Goal: Contribute content: Contribute content

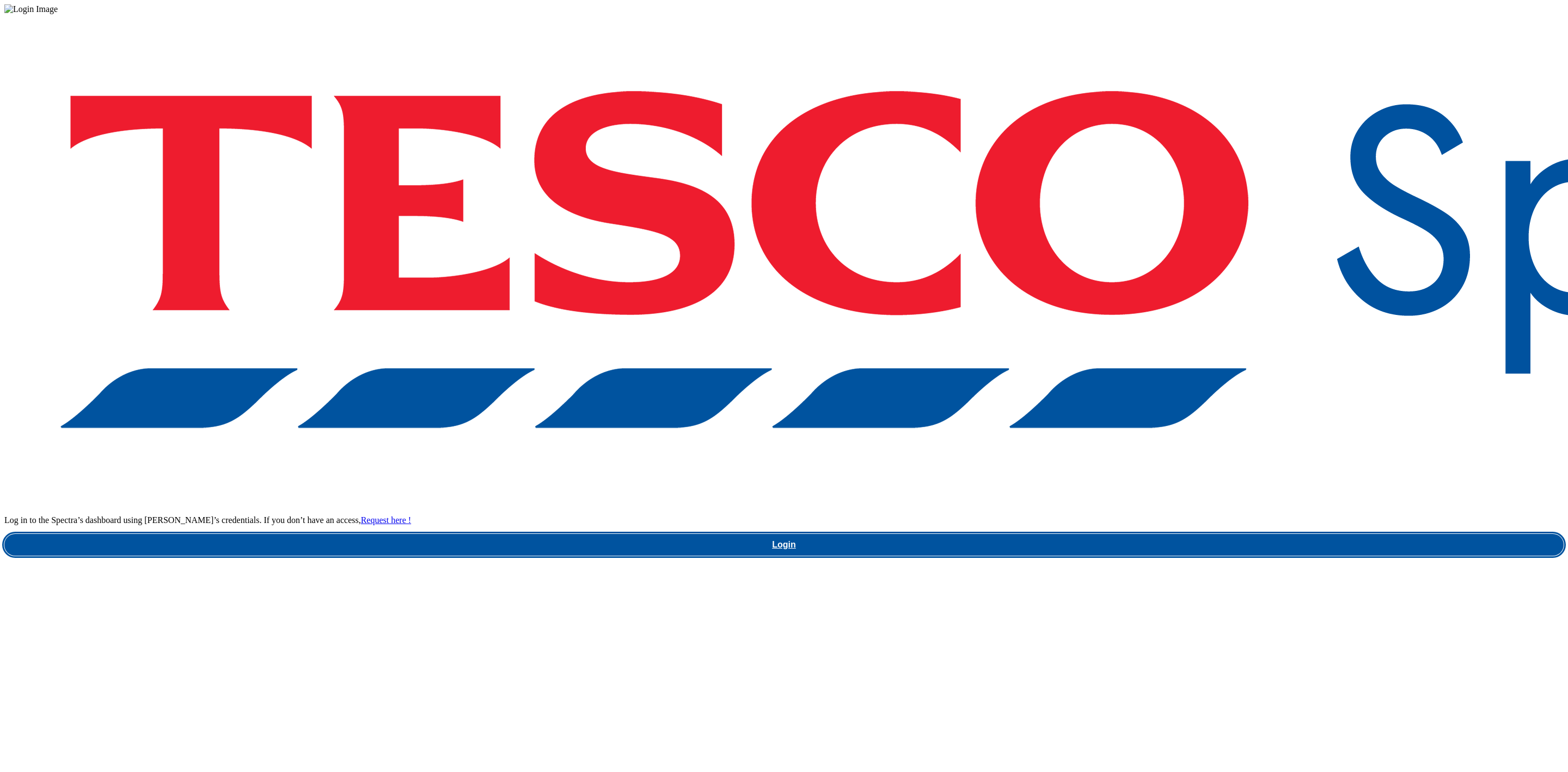
click at [1184, 534] on link "Login" at bounding box center [784, 545] width 1560 height 21
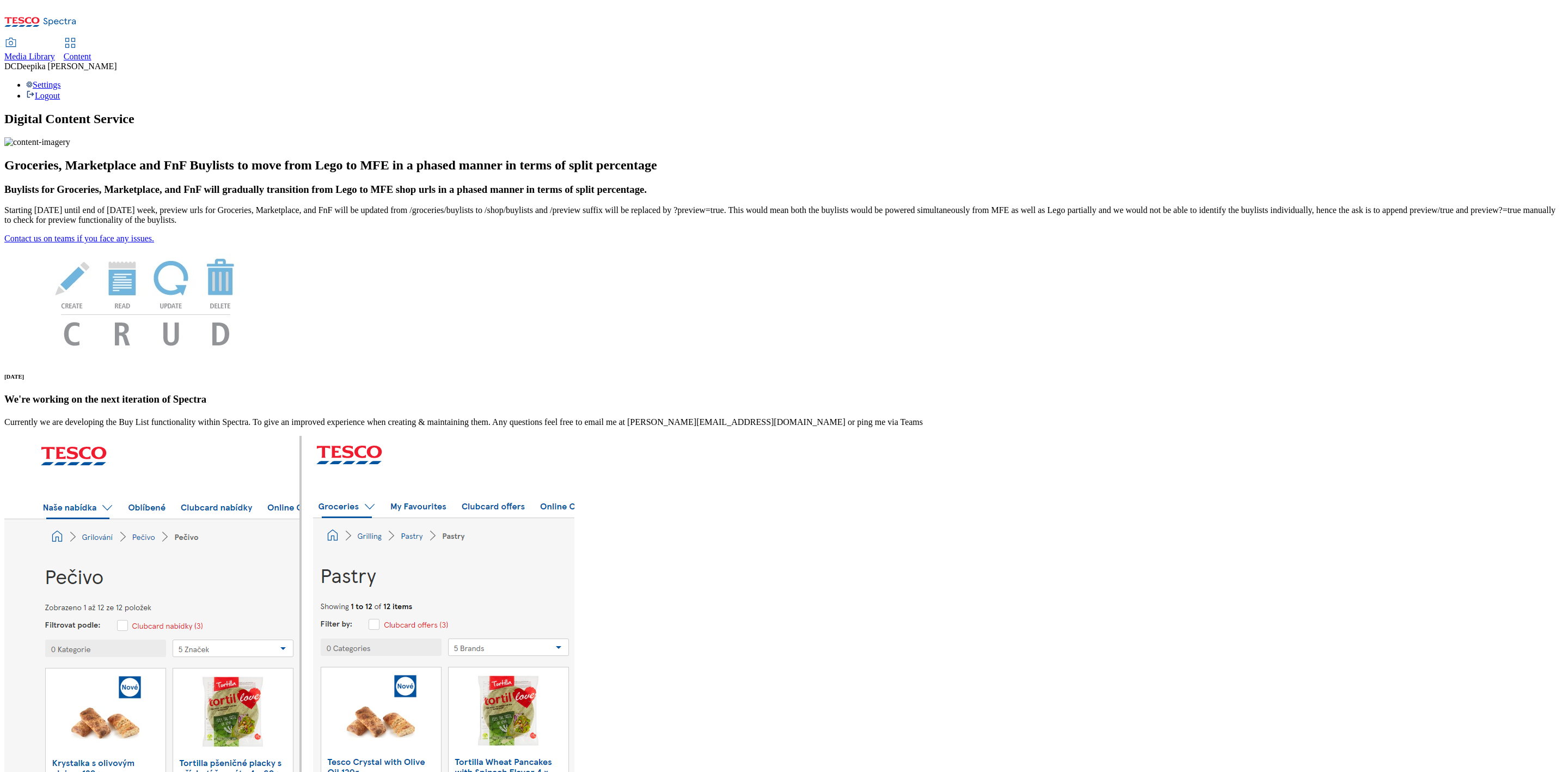
click at [91, 51] on div "Content" at bounding box center [77, 56] width 28 height 10
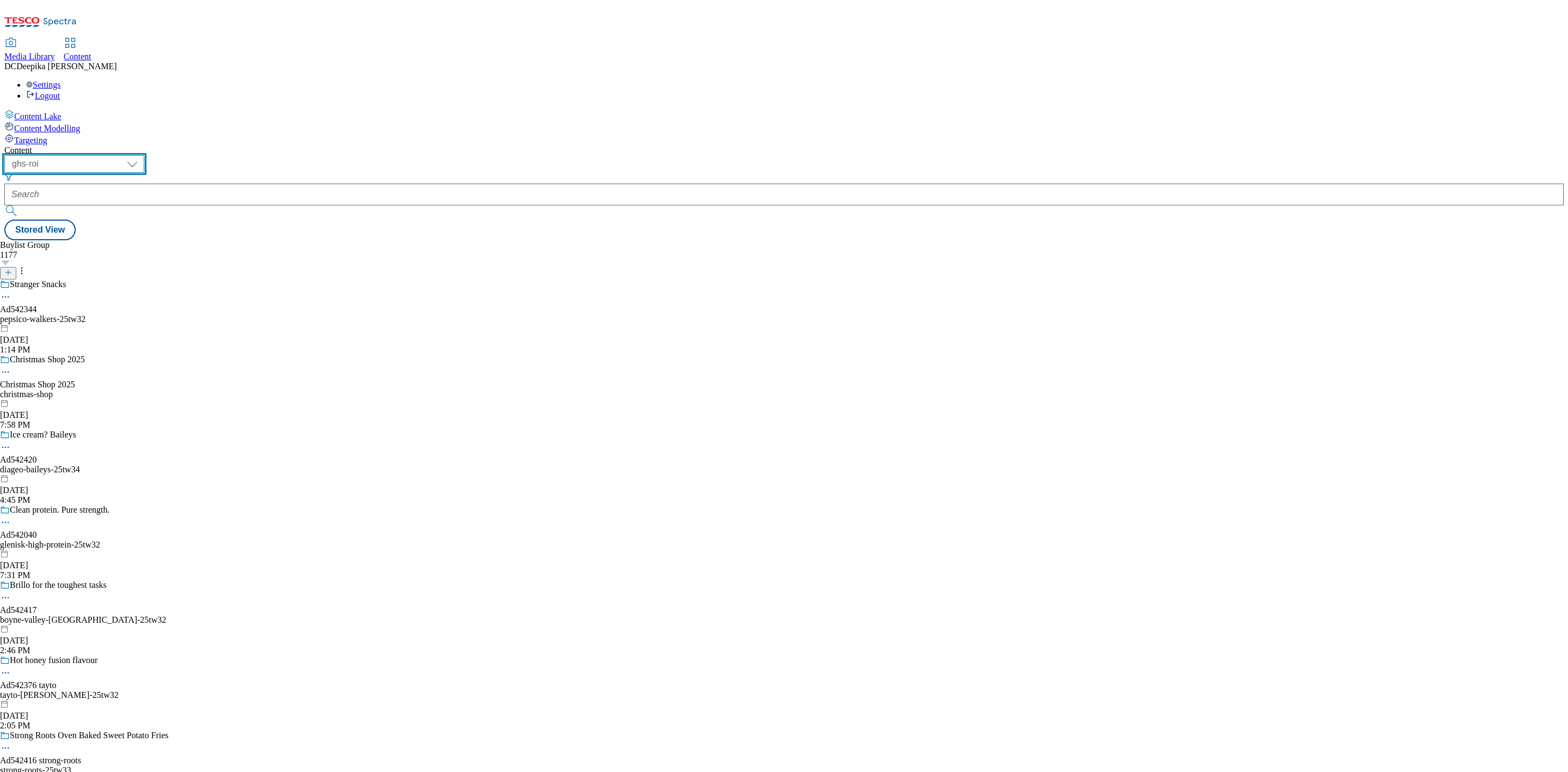
drag, startPoint x: 179, startPoint y: 92, endPoint x: 190, endPoint y: 155, distance: 64.0
click at [144, 155] on select "ghs-roi ghs-uk" at bounding box center [74, 163] width 140 height 18
select select "ghs-uk"
click at [141, 155] on select "ghs-roi ghs-uk" at bounding box center [74, 163] width 140 height 18
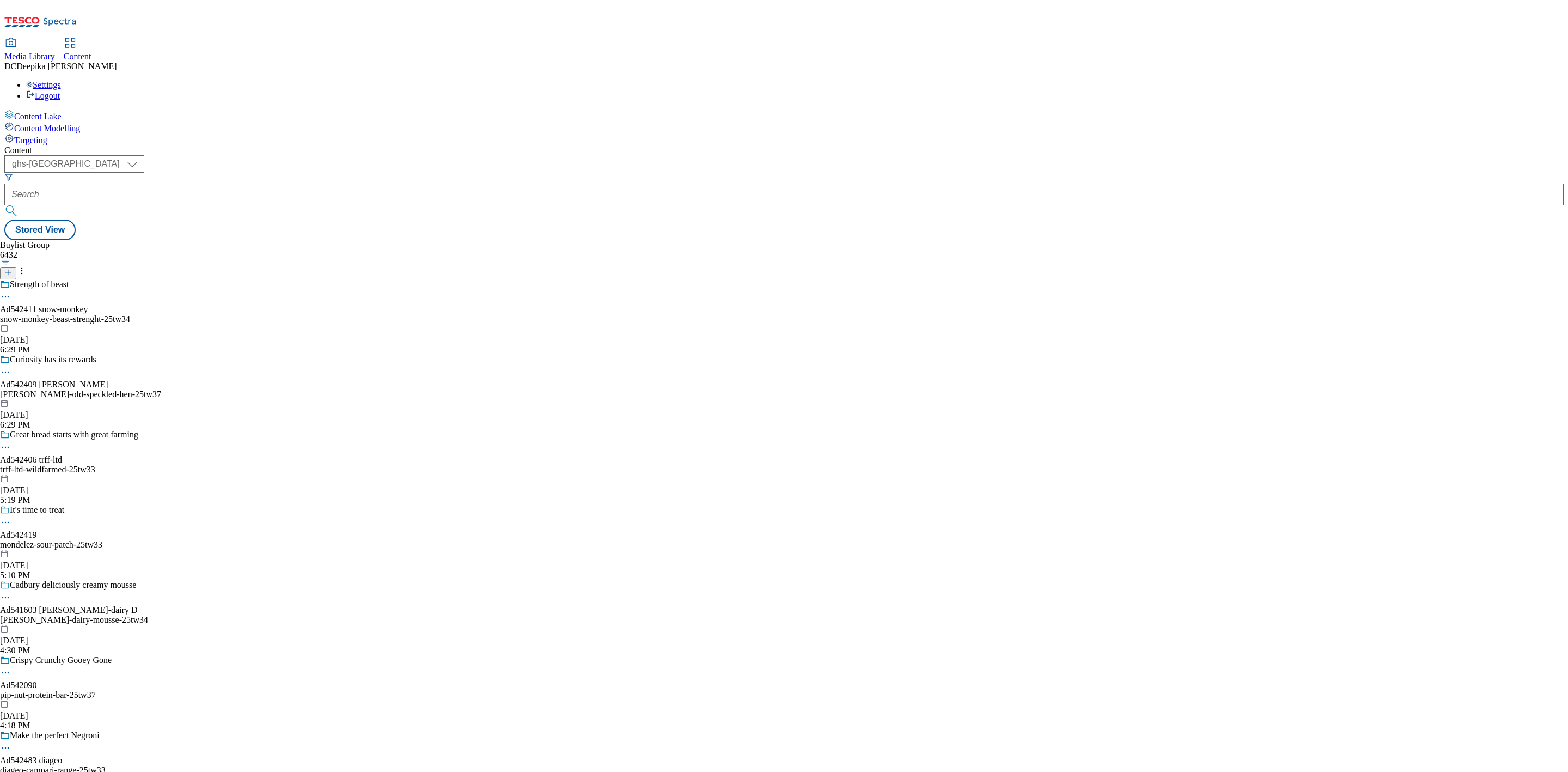
click at [12, 269] on icon at bounding box center [8, 272] width 8 height 8
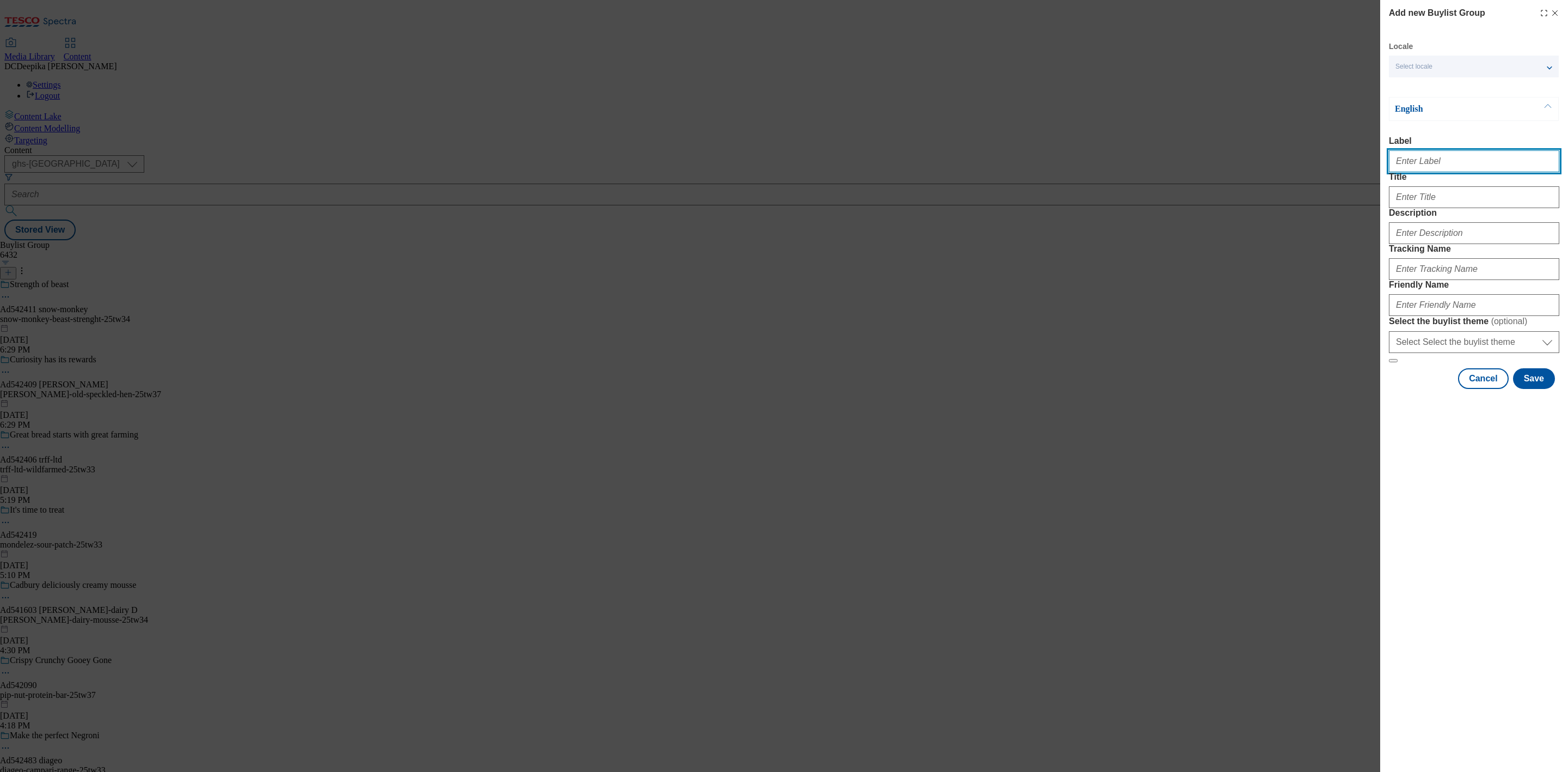
click at [1438, 170] on input "Label" at bounding box center [1474, 161] width 170 height 21
paste input "Ad542453"
type input "Ad542453"
click at [1441, 206] on div "Modal" at bounding box center [1474, 195] width 170 height 26
click at [1484, 208] on input "Title" at bounding box center [1474, 197] width 170 height 21
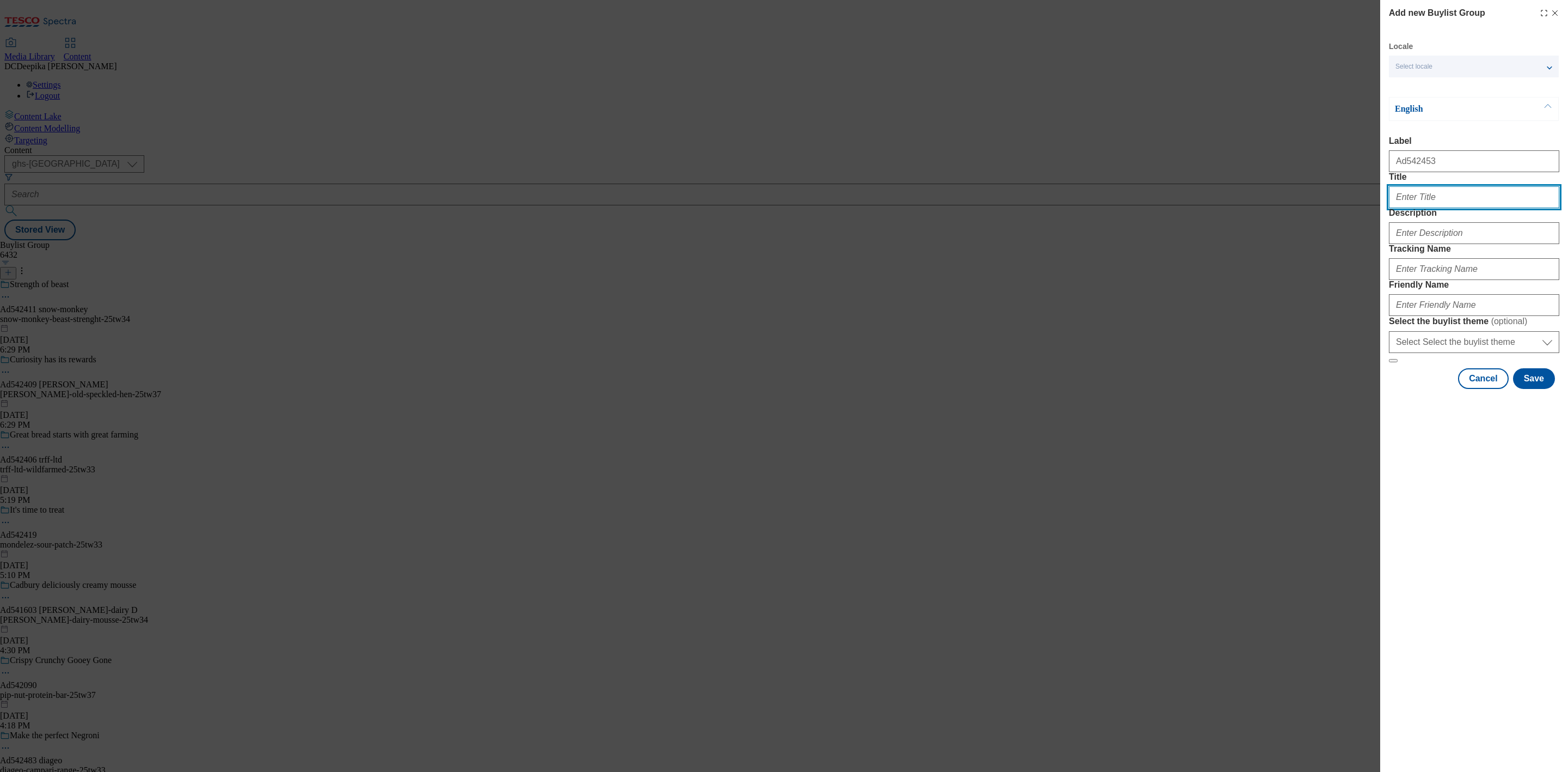
paste input "Caramel hit in every sip"
type input "Caramel hit in every sip"
click at [1484, 244] on input "Description" at bounding box center [1474, 233] width 170 height 21
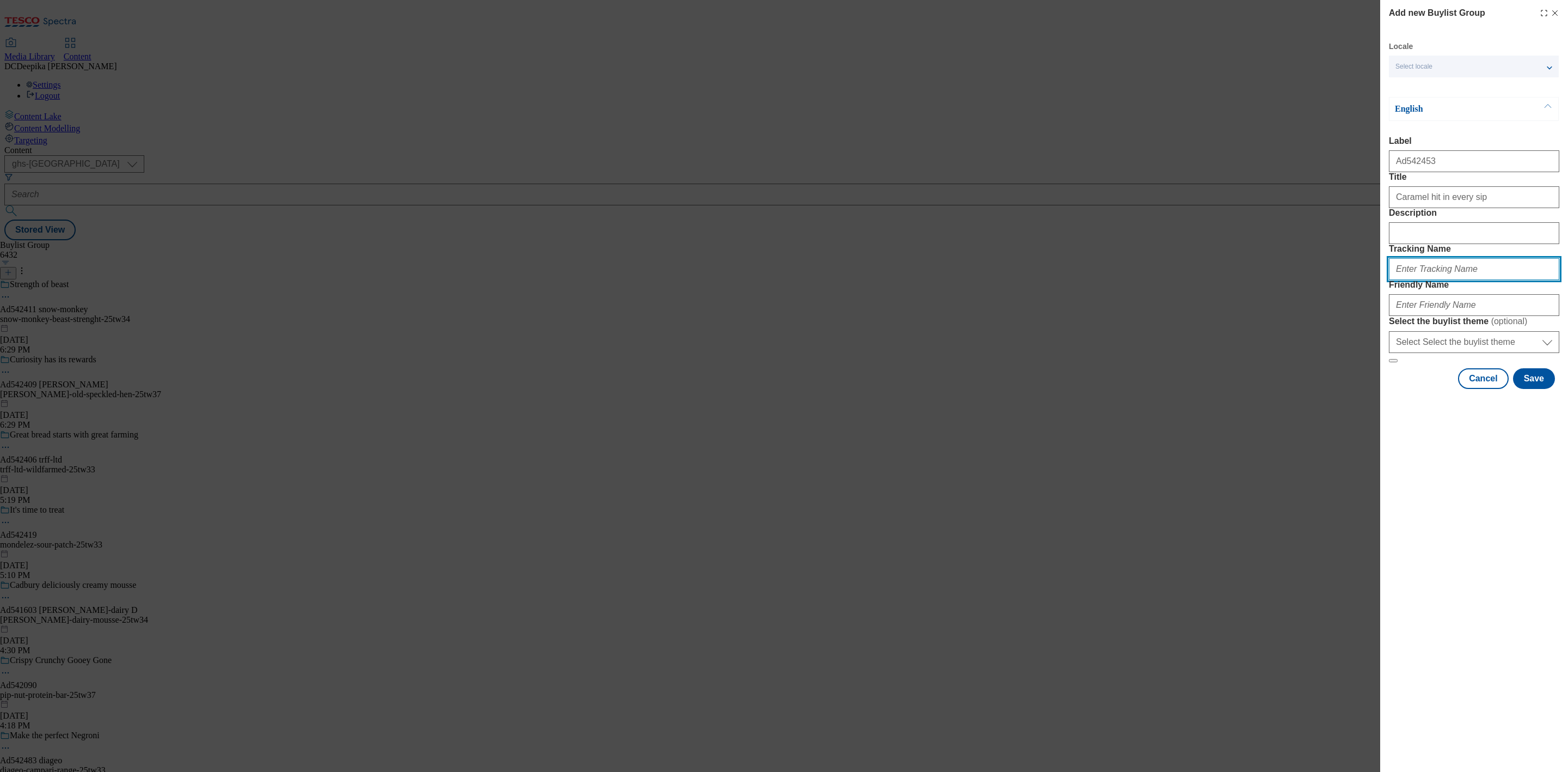
click at [1465, 280] on input "Tracking Name" at bounding box center [1474, 269] width 170 height 21
drag, startPoint x: 1429, startPoint y: 169, endPoint x: 1403, endPoint y: 172, distance: 26.2
click at [1403, 172] on input "Ad542453" at bounding box center [1474, 161] width 170 height 21
click at [1465, 280] on input "DH_AD" at bounding box center [1474, 269] width 170 height 21
paste input "542453"
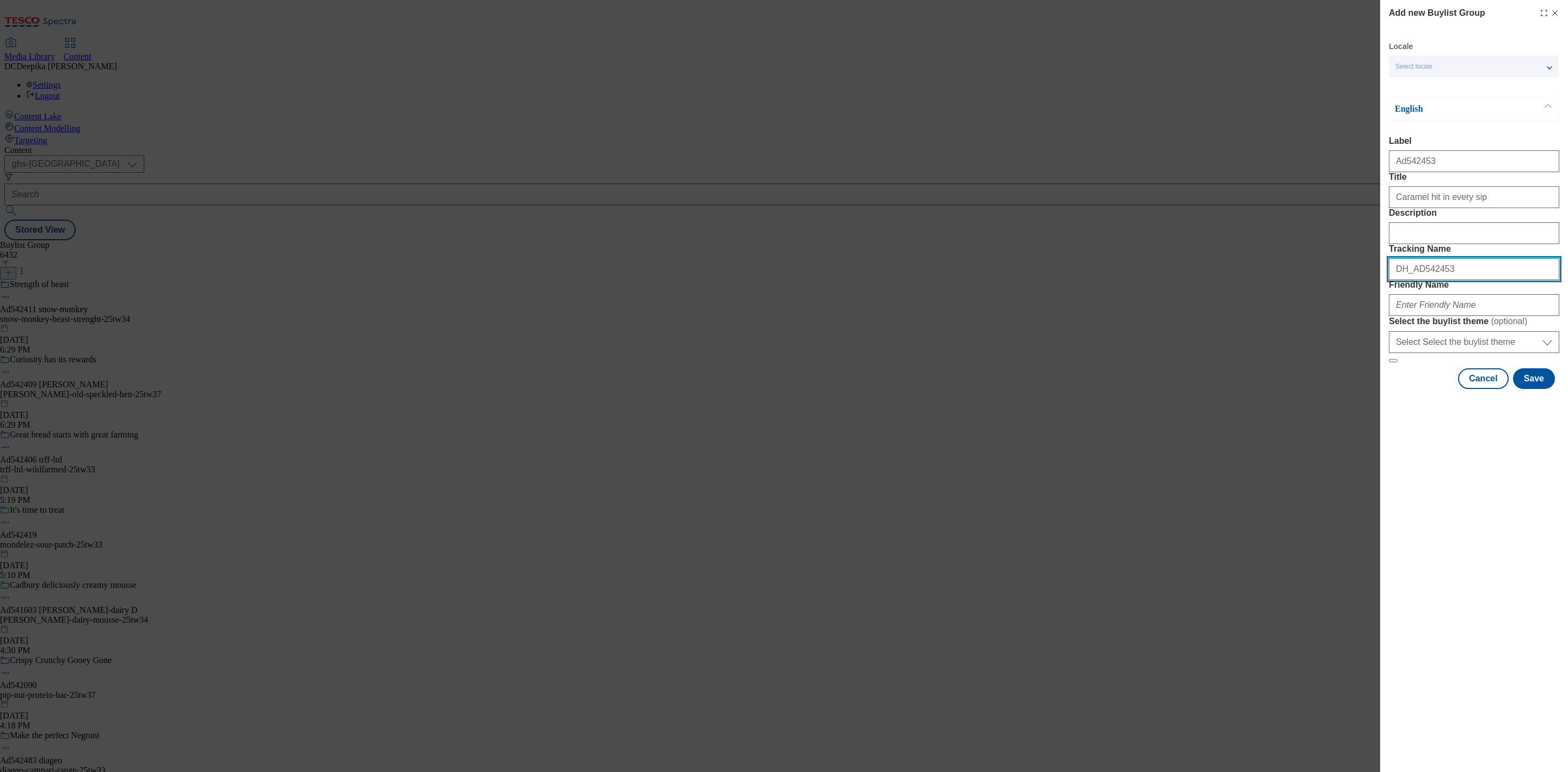
type input "DH_AD542453"
click at [1431, 316] on input "Friendly Name" at bounding box center [1474, 305] width 170 height 21
click at [1442, 316] on input "Friendly Name" at bounding box center [1474, 305] width 170 height 21
paste input "danone-alpro-25tw37"
type input "danone-alpro-25tw37"
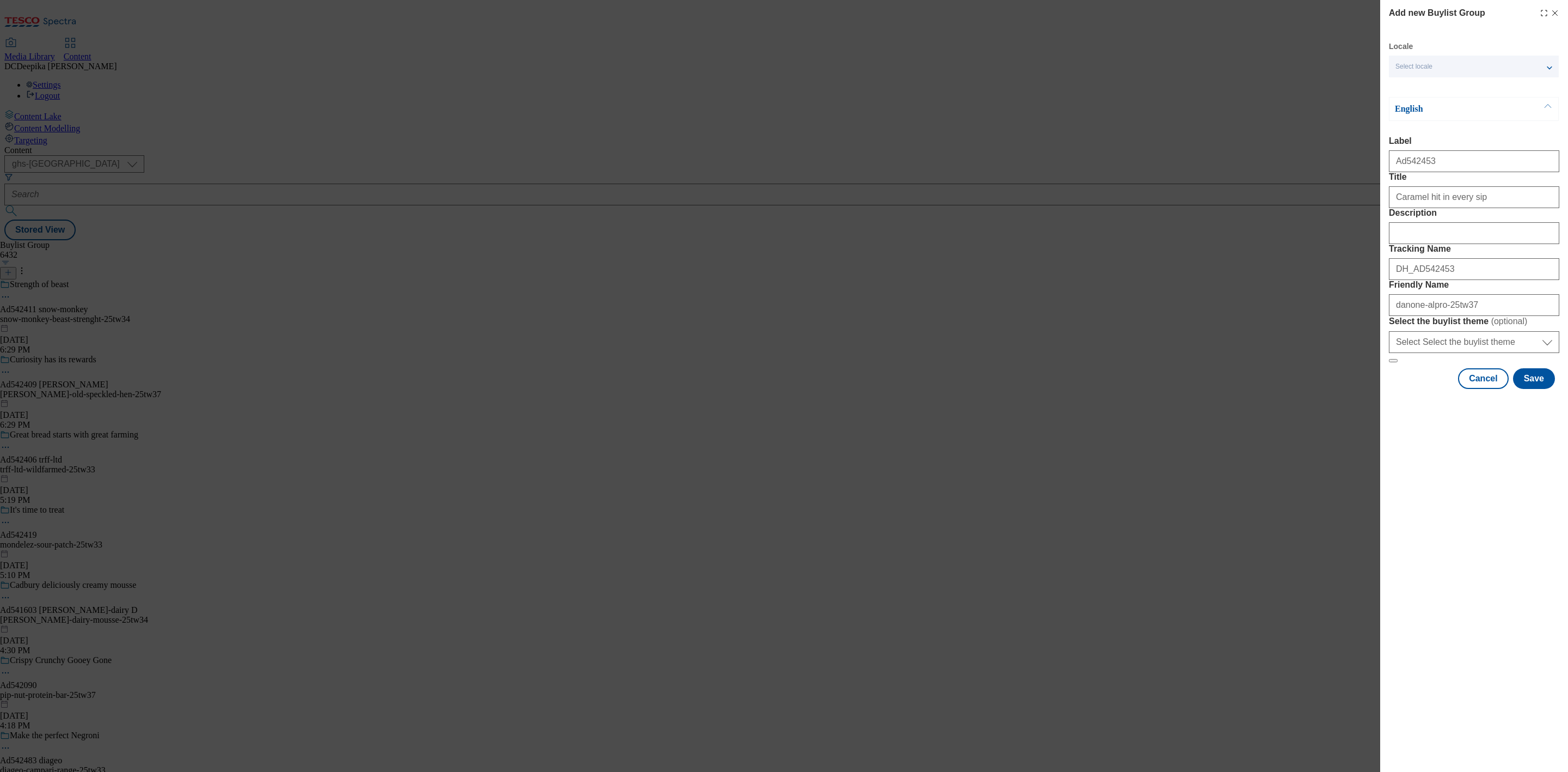
click at [1534, 389] on div "Locale Select locale English Welsh English Label Ad542453 Title Caramel hit in …" at bounding box center [1474, 215] width 170 height 348
click at [1534, 389] on button "Save" at bounding box center [1534, 378] width 42 height 21
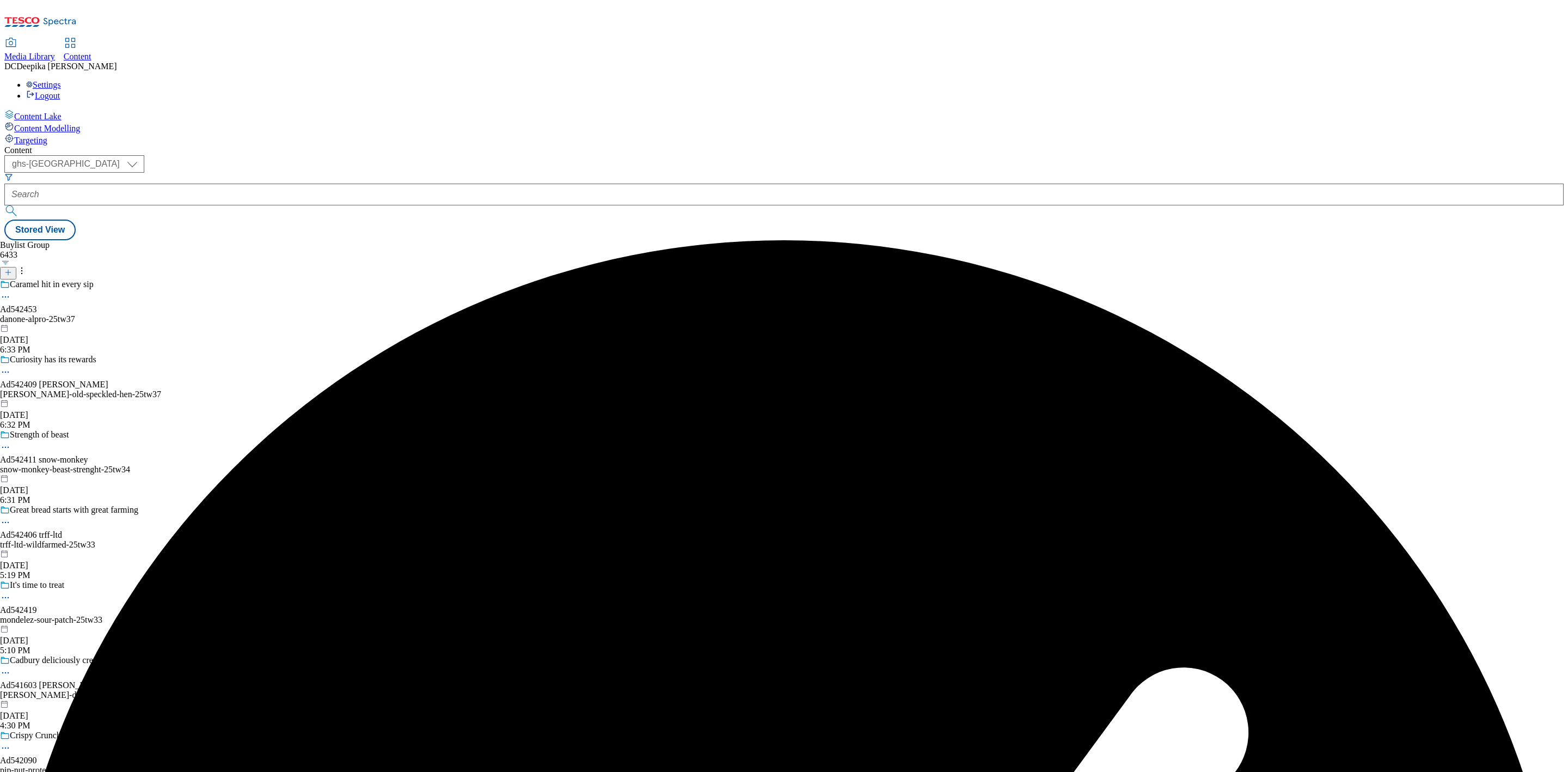
click at [197, 279] on div "Caramel hit in every sip Ad542453 danone-alpro-25tw37 Oct 3, 2025 6:33 PM" at bounding box center [98, 317] width 197 height 75
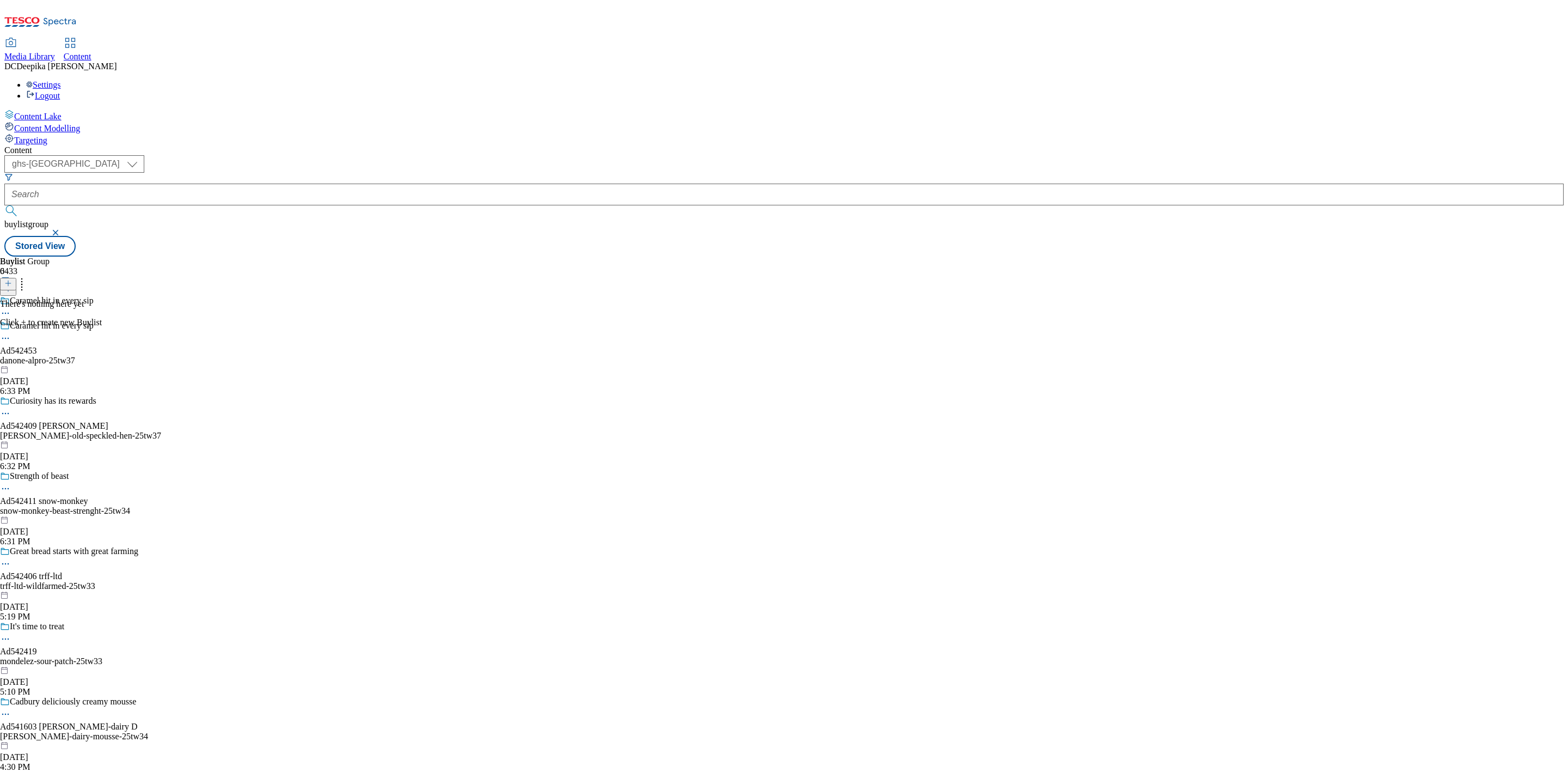
click at [12, 279] on icon at bounding box center [8, 283] width 8 height 8
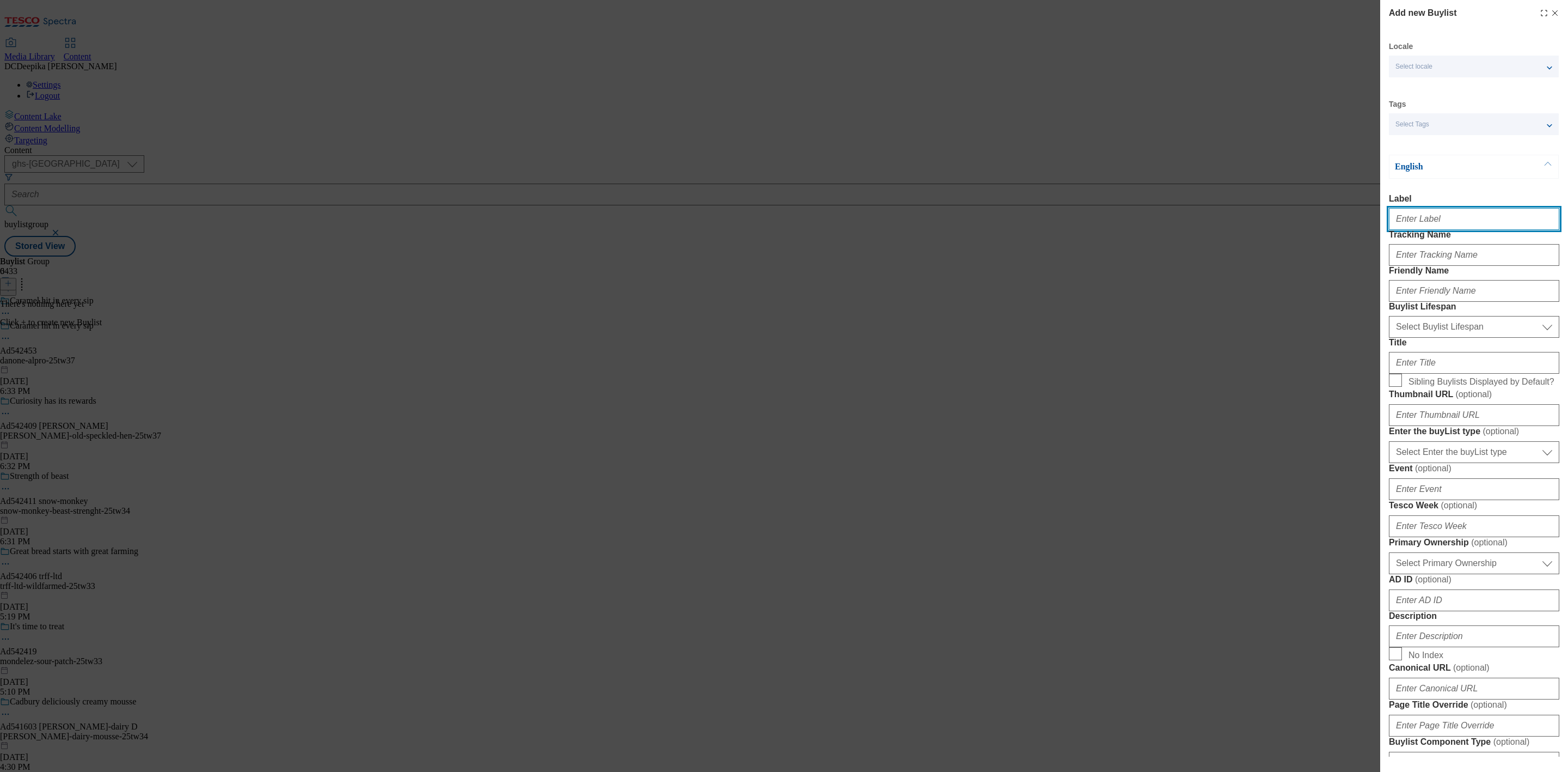
click at [1492, 223] on input "Label" at bounding box center [1474, 219] width 170 height 21
paste input "Ad542453"
type input "Ad542453"
click at [1468, 266] on input "Tracking Name" at bounding box center [1474, 255] width 170 height 21
paste input "Ad542453"
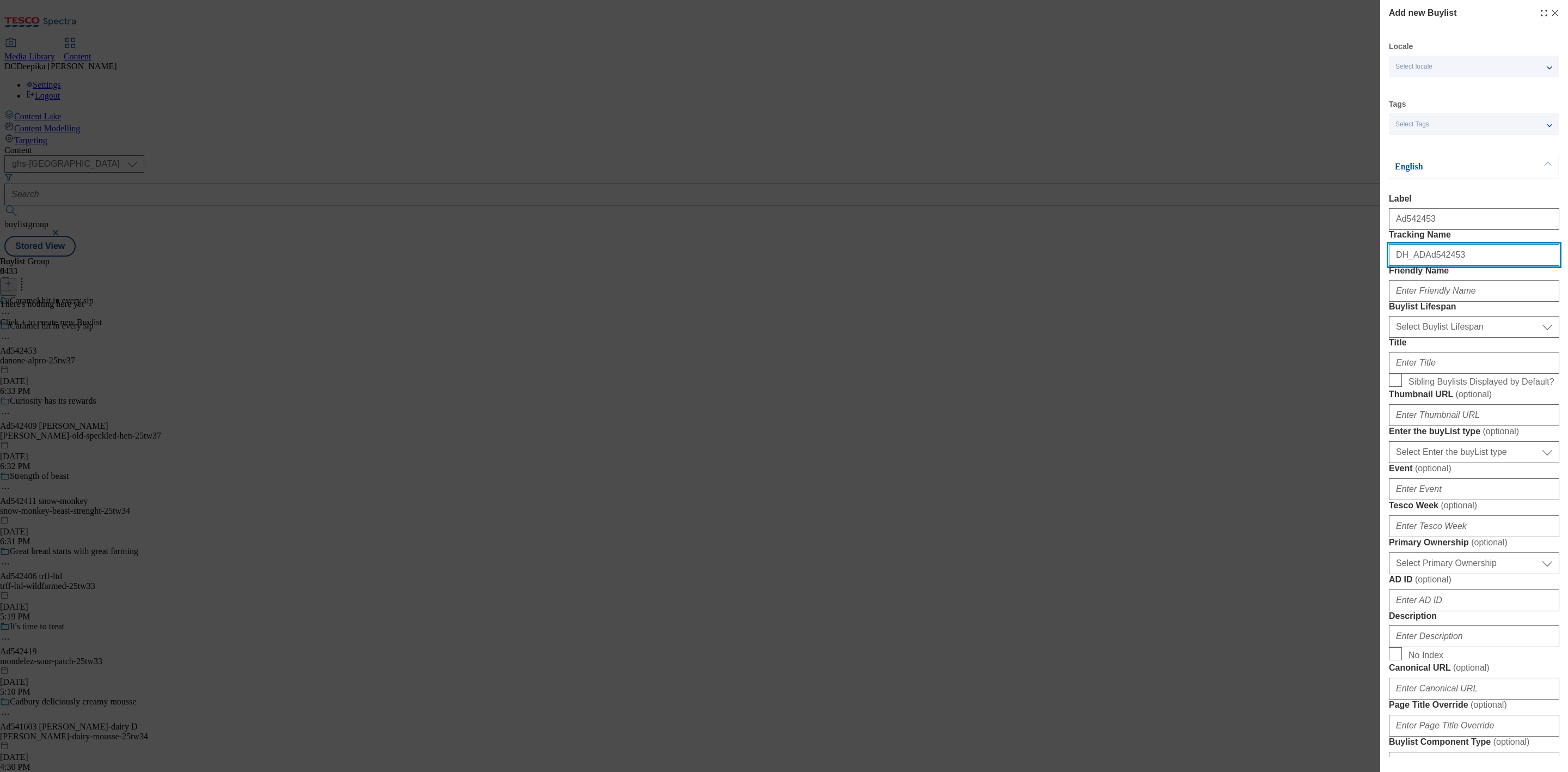
click at [1425, 266] on input "DH_ADAd542453" at bounding box center [1474, 255] width 170 height 21
type input "DH_AD542453"
click at [1450, 302] on div "Modal" at bounding box center [1474, 289] width 170 height 26
click at [1452, 302] on input "Friendly Name" at bounding box center [1474, 291] width 170 height 21
click at [1438, 302] on input "Friendly Name" at bounding box center [1474, 291] width 170 height 21
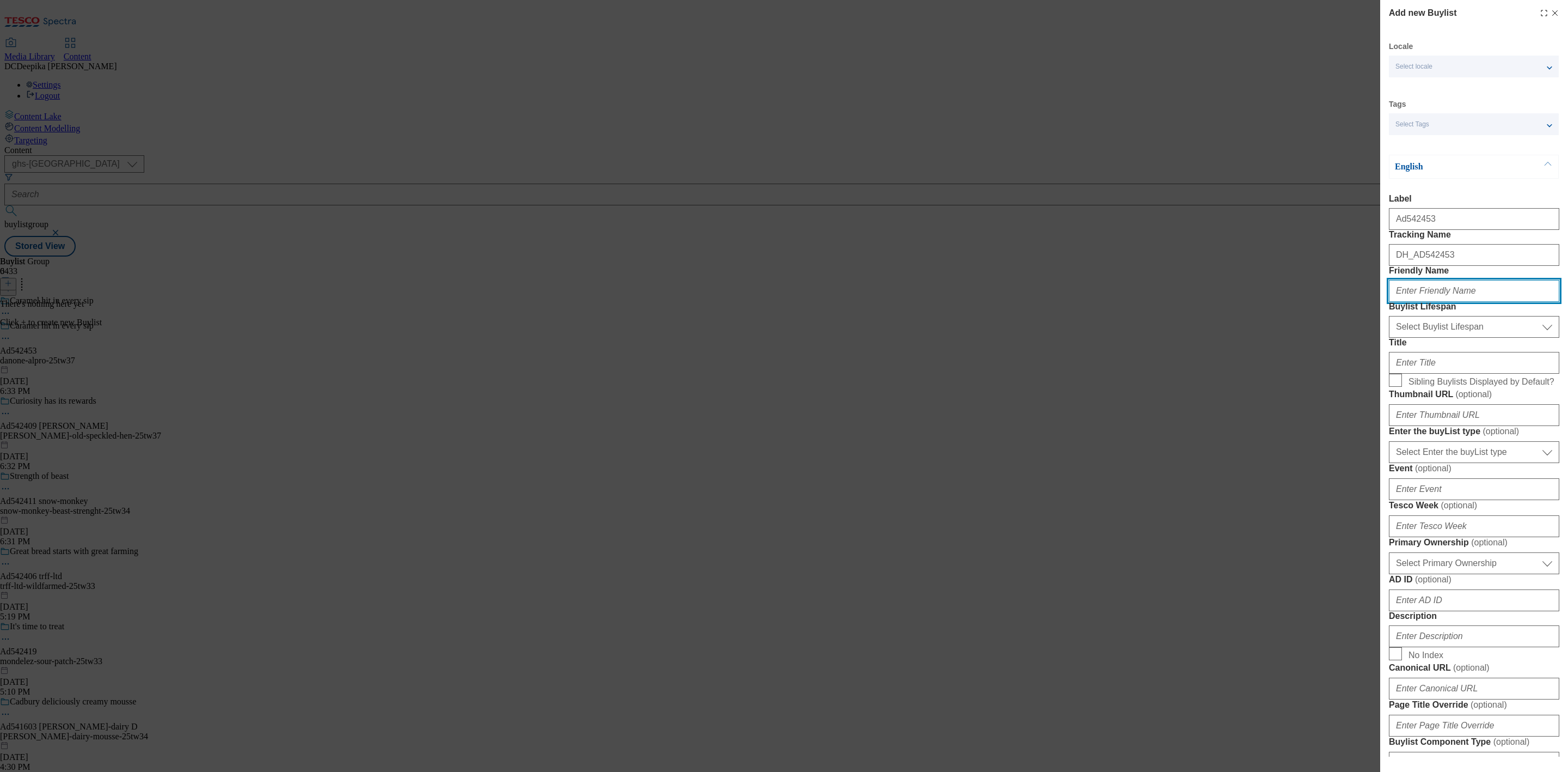
paste input "danone"
type input "danone"
drag, startPoint x: 1446, startPoint y: 390, endPoint x: 1448, endPoint y: 396, distance: 6.3
click at [1446, 338] on select "Select Buylist Lifespan evergreen seasonal tactical" at bounding box center [1474, 327] width 170 height 21
select select "tactical"
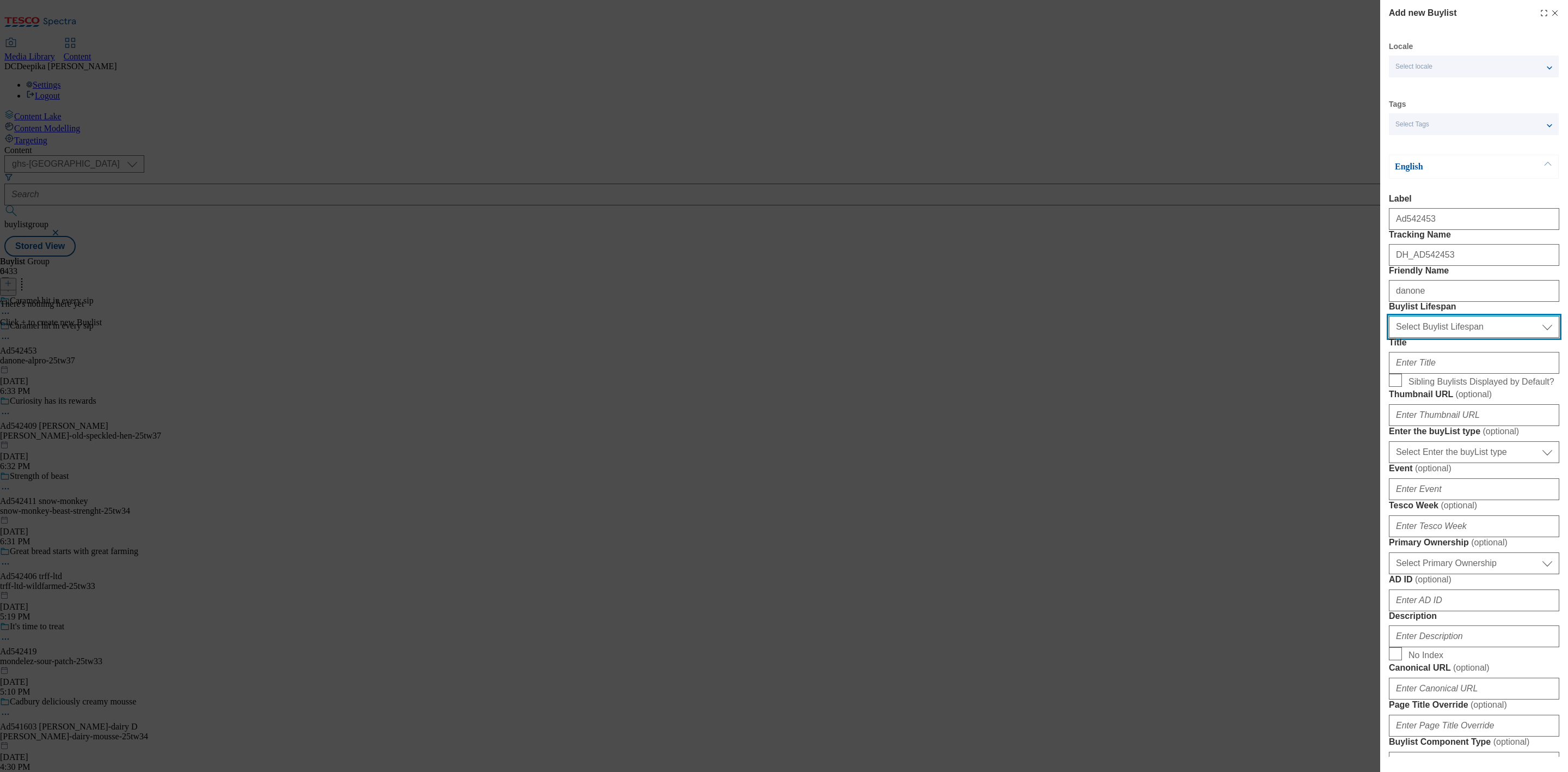
click at [1389, 338] on select "Select Buylist Lifespan evergreen seasonal tactical" at bounding box center [1474, 327] width 170 height 21
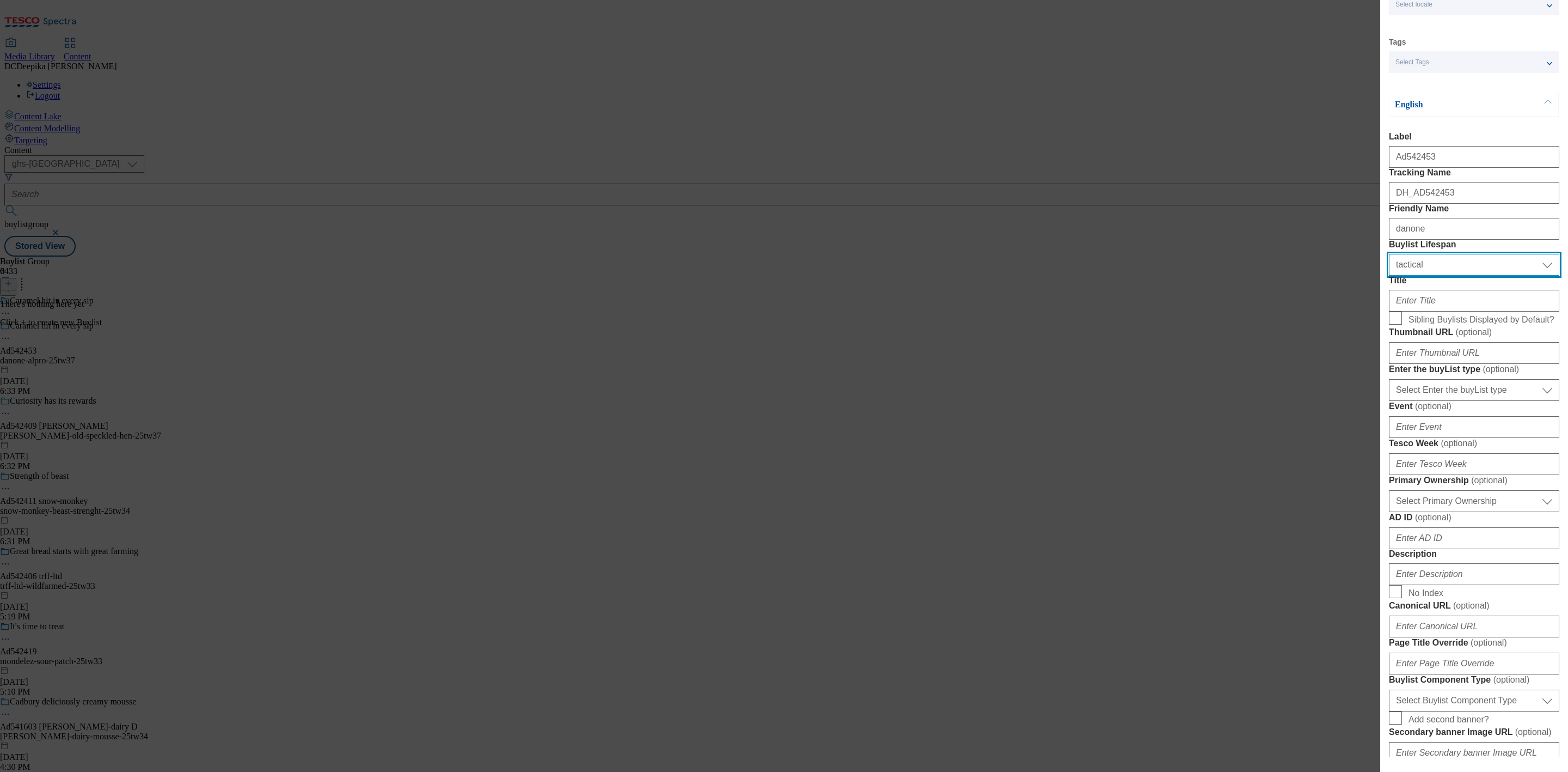
scroll to position [163, 0]
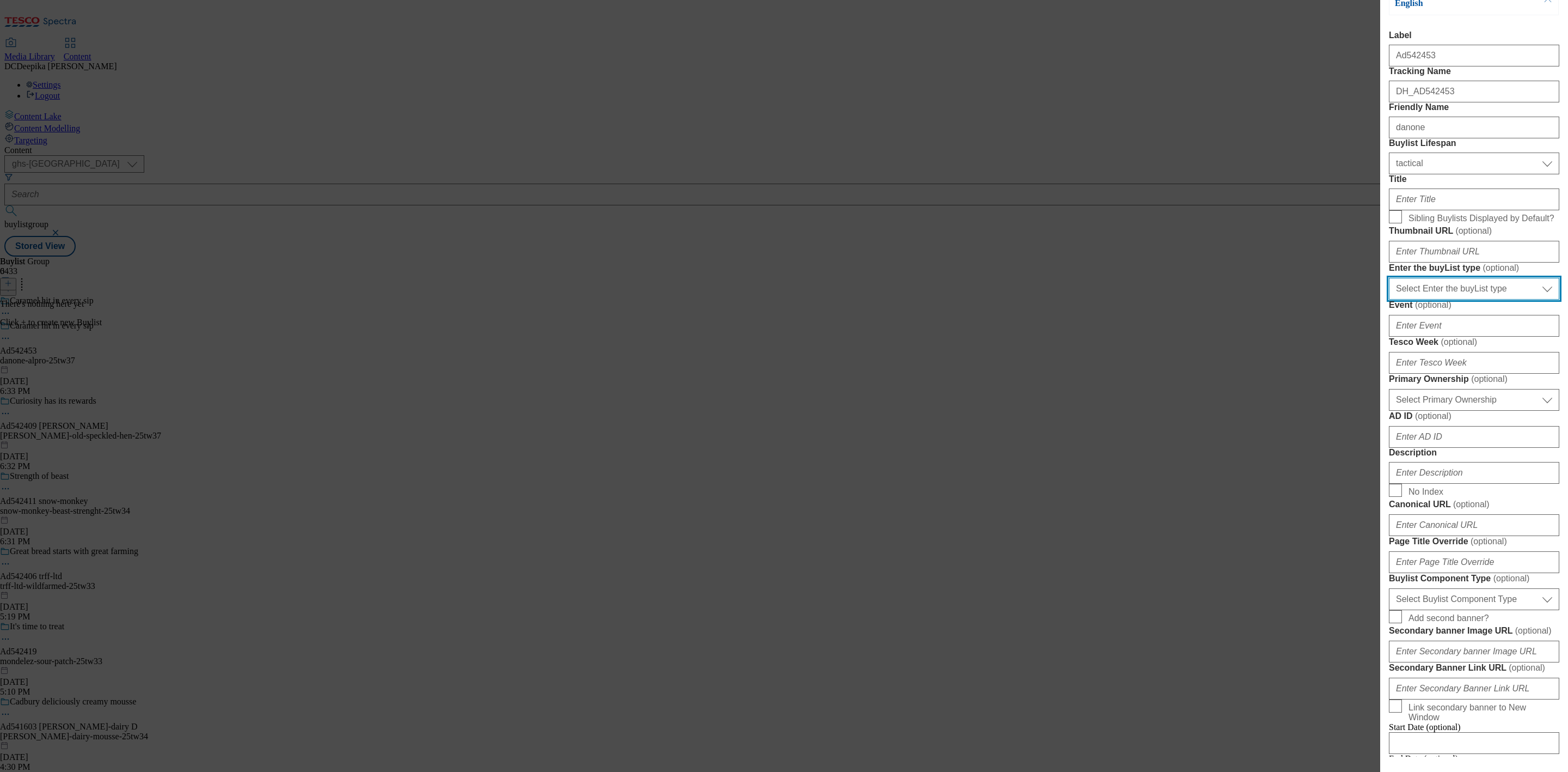
drag, startPoint x: 1510, startPoint y: 412, endPoint x: 1510, endPoint y: 427, distance: 15.0
click at [1510, 299] on select "Select Enter the buyList type event supplier funded long term >4 weeks supplier…" at bounding box center [1474, 289] width 170 height 21
select select "supplier funded short term 1-3 weeks"
click at [1389, 299] on select "Select Enter the buyList type event supplier funded long term >4 weeks supplier…" at bounding box center [1474, 289] width 170 height 21
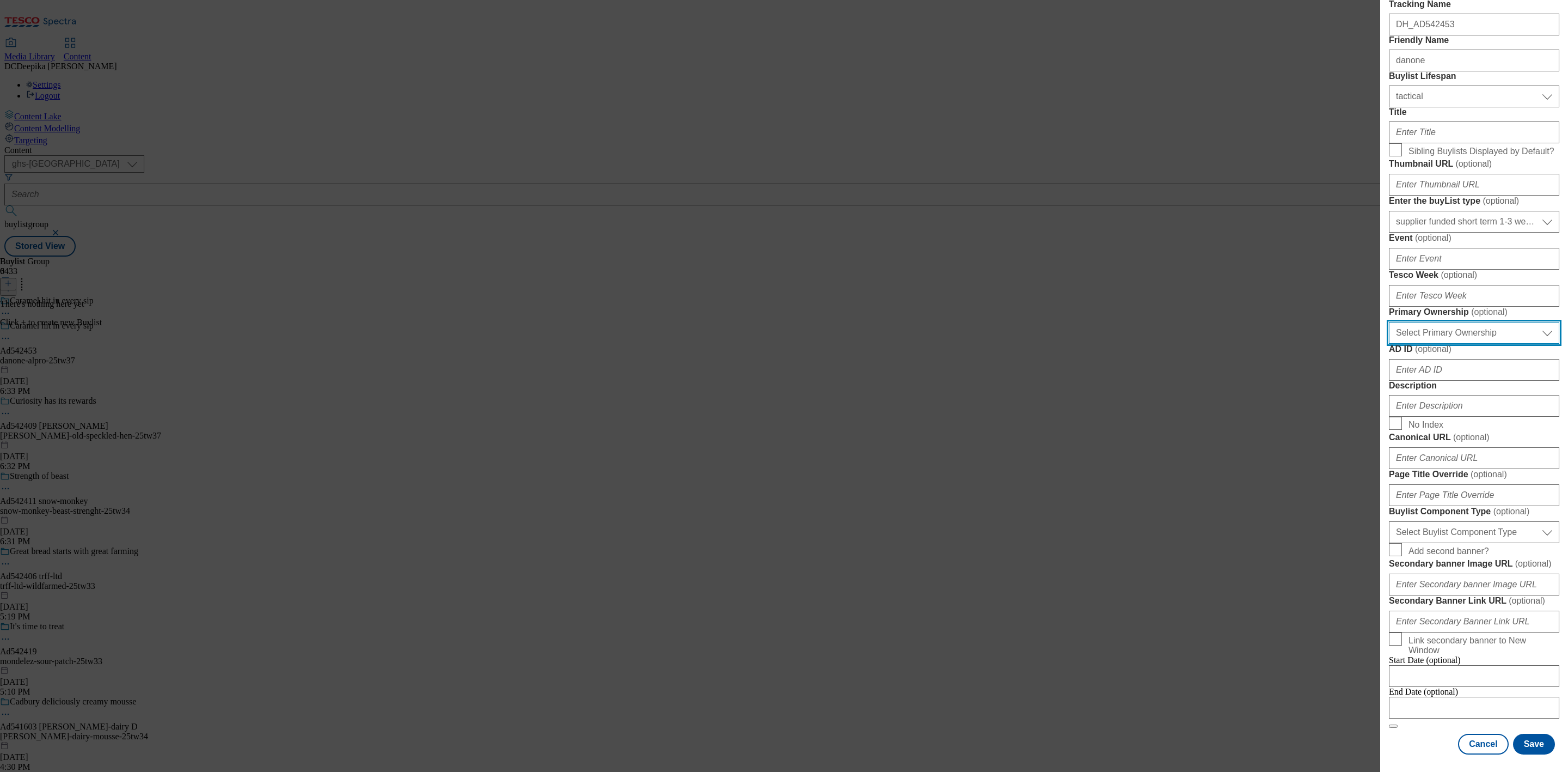
drag, startPoint x: 1477, startPoint y: 492, endPoint x: 1468, endPoint y: 546, distance: 54.7
click at [1477, 344] on select "Select Primary Ownership tesco dunnhumby" at bounding box center [1474, 333] width 170 height 21
drag, startPoint x: 1495, startPoint y: 499, endPoint x: 1495, endPoint y: 509, distance: 10.0
click at [1495, 344] on select "Select Primary Ownership tesco dunnhumby" at bounding box center [1474, 333] width 170 height 21
select select "dunnhumby"
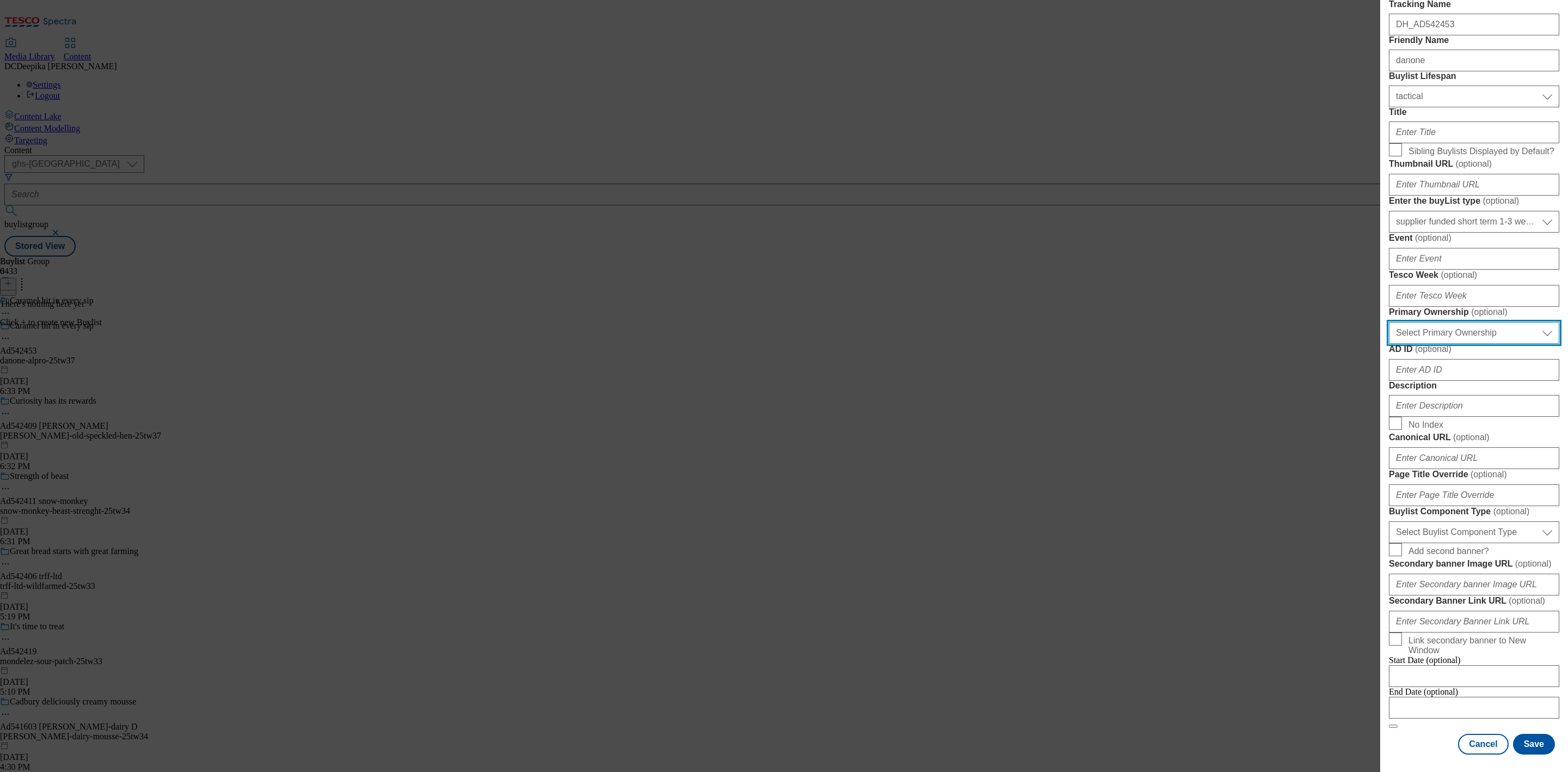
click at [1389, 344] on select "Select Primary Ownership tesco dunnhumby" at bounding box center [1474, 333] width 170 height 21
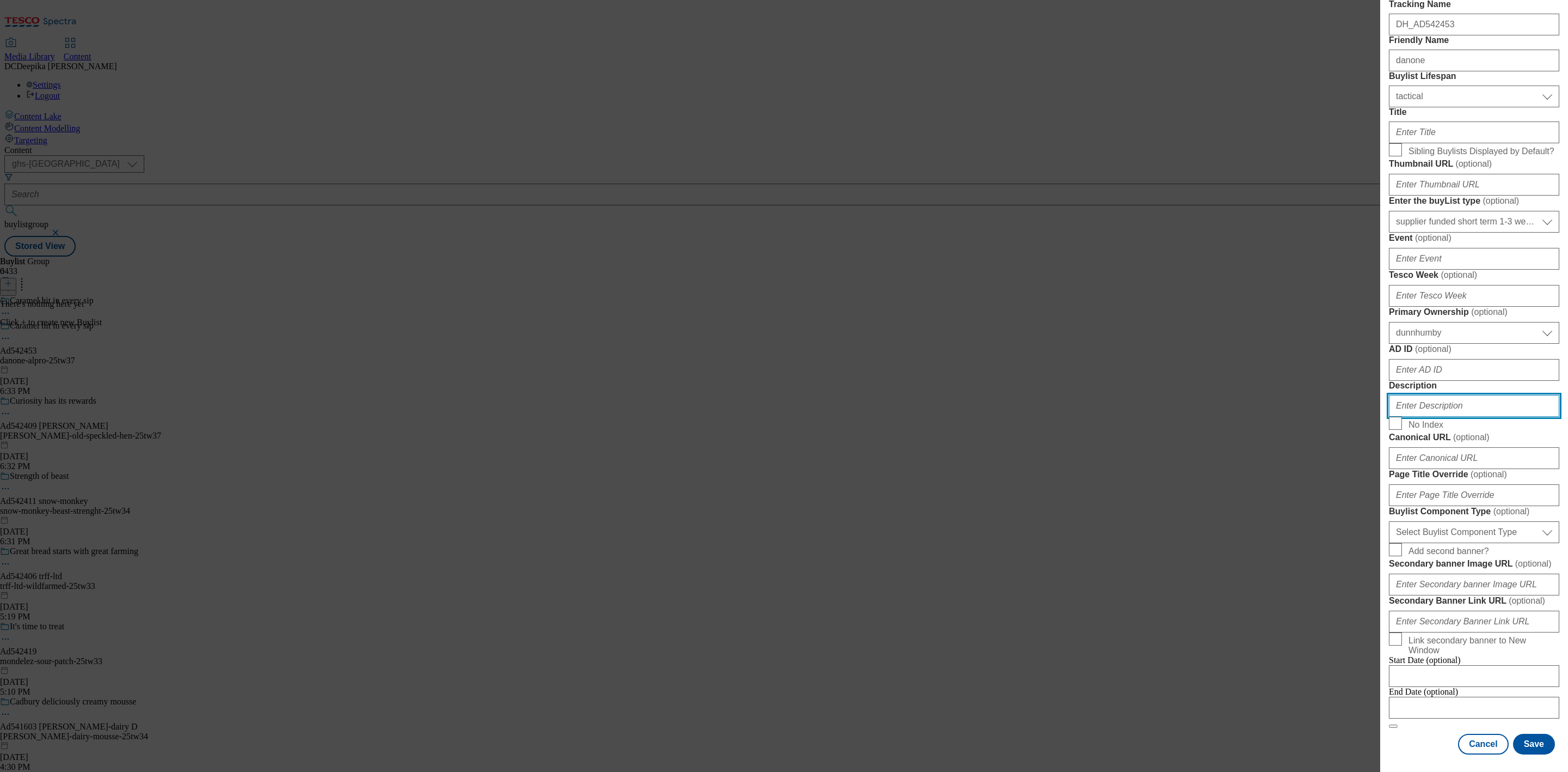
click at [1441, 417] on input "Description" at bounding box center [1474, 406] width 170 height 21
click at [1436, 381] on input "AD ID ( optional )" at bounding box center [1474, 370] width 170 height 21
paste input "542453_"
type input "542453_"
click at [1461, 417] on input "Description" at bounding box center [1474, 406] width 170 height 21
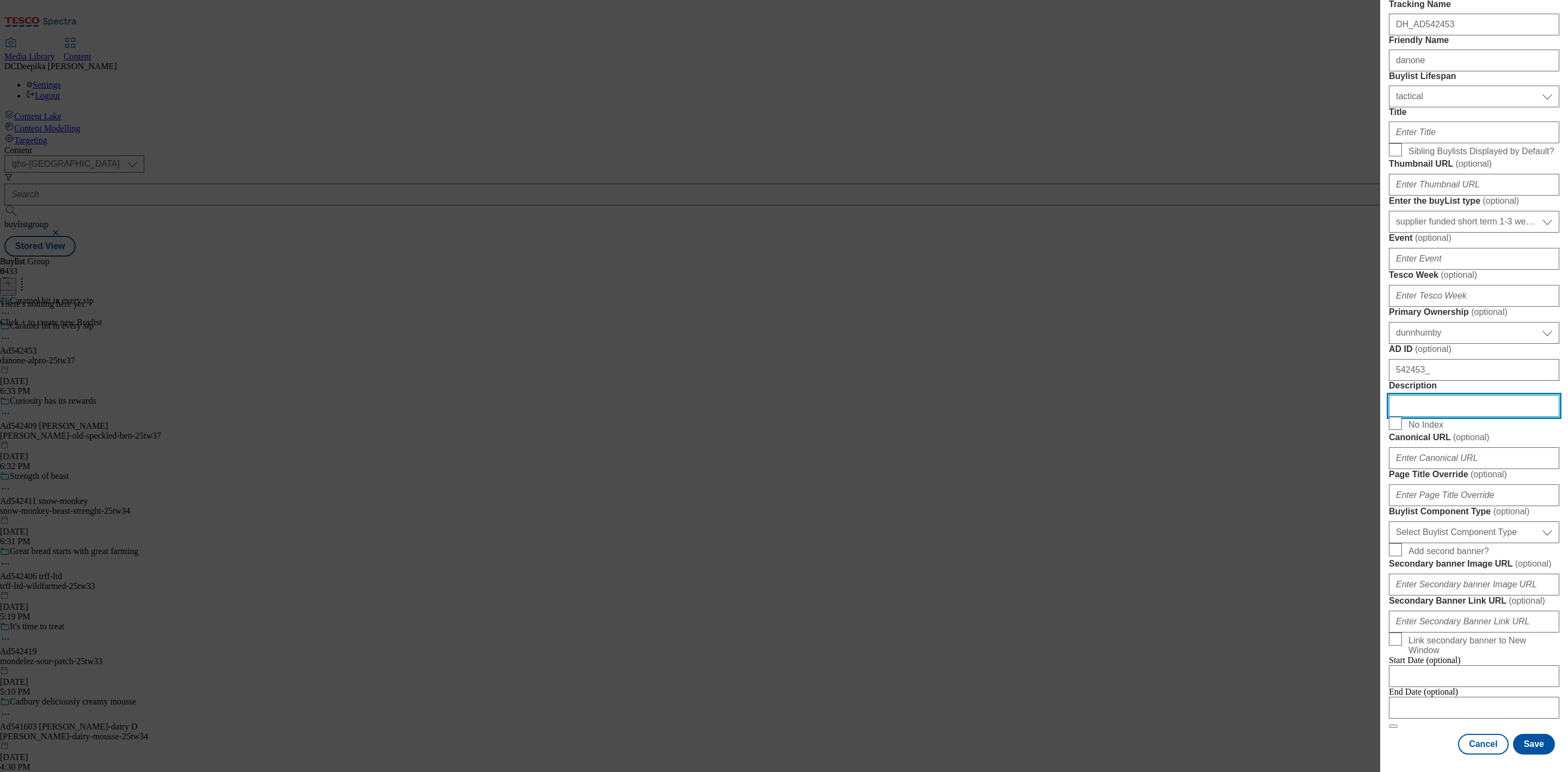
scroll to position [408, 0]
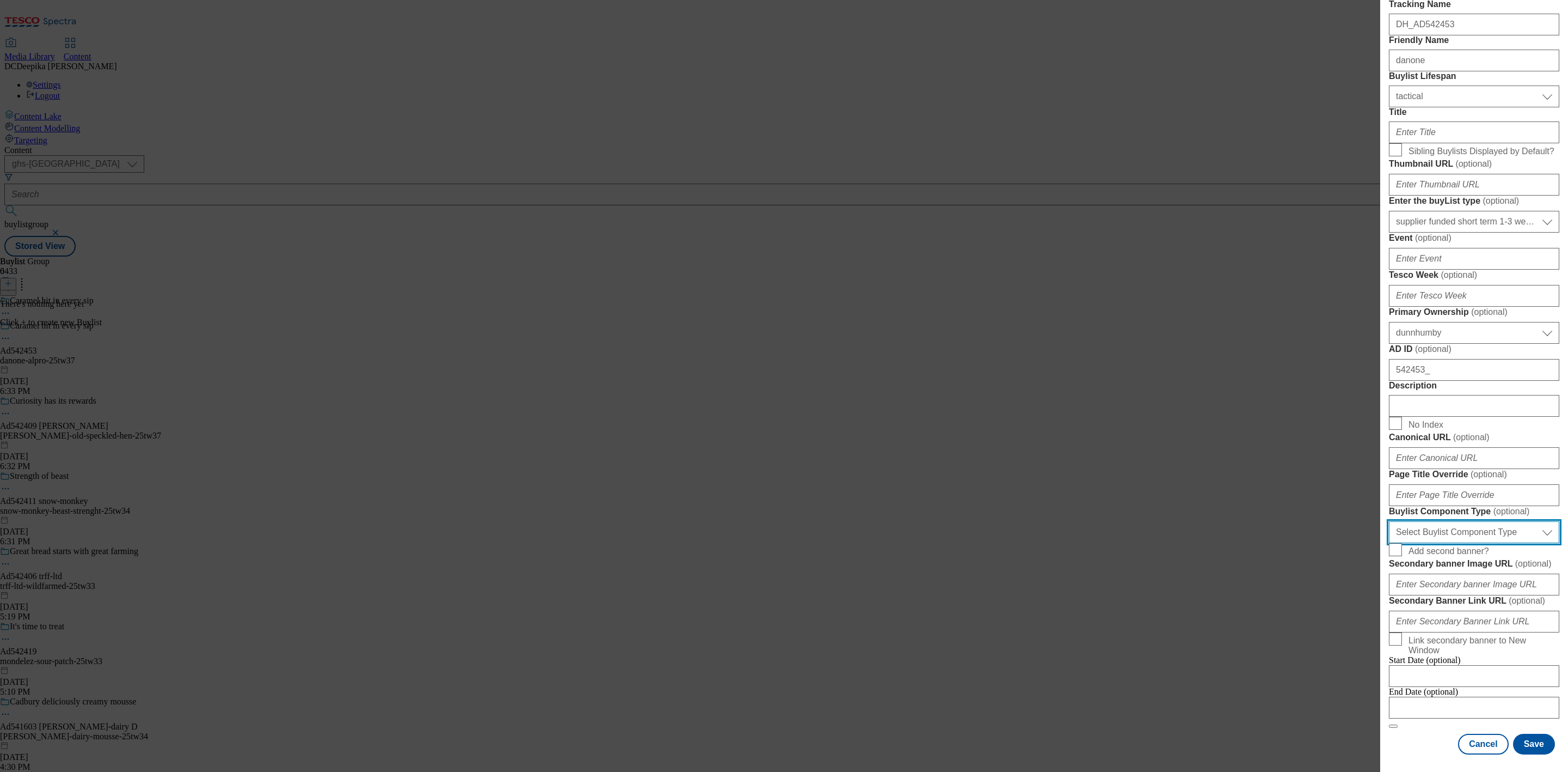
click at [1506, 543] on select "Select Buylist Component Type Banner Competition Header Meal" at bounding box center [1474, 532] width 170 height 21
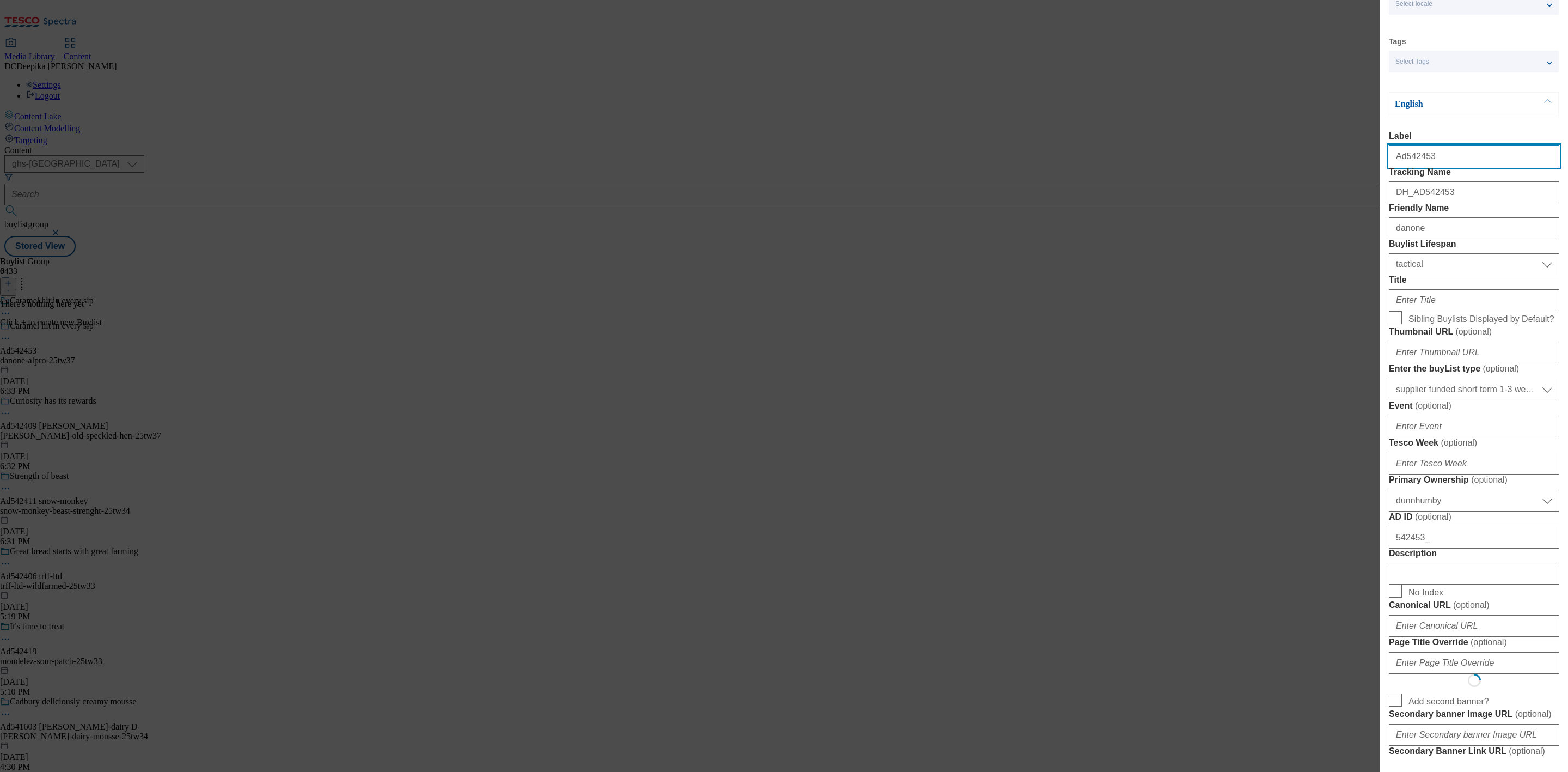
select select "Banner"
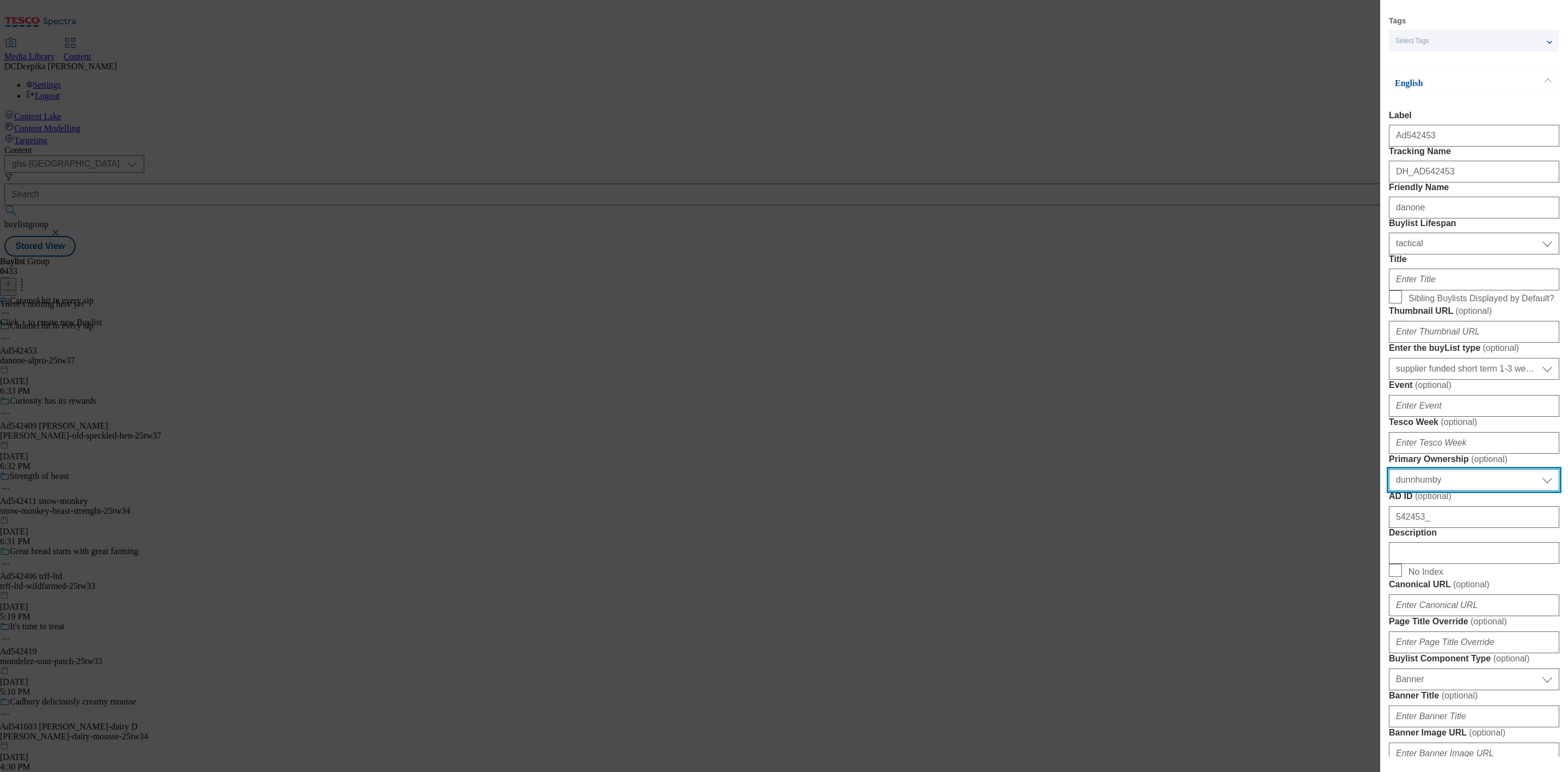
click at [1511, 491] on select "Select Primary Ownership tesco dunnhumby" at bounding box center [1474, 480] width 170 height 21
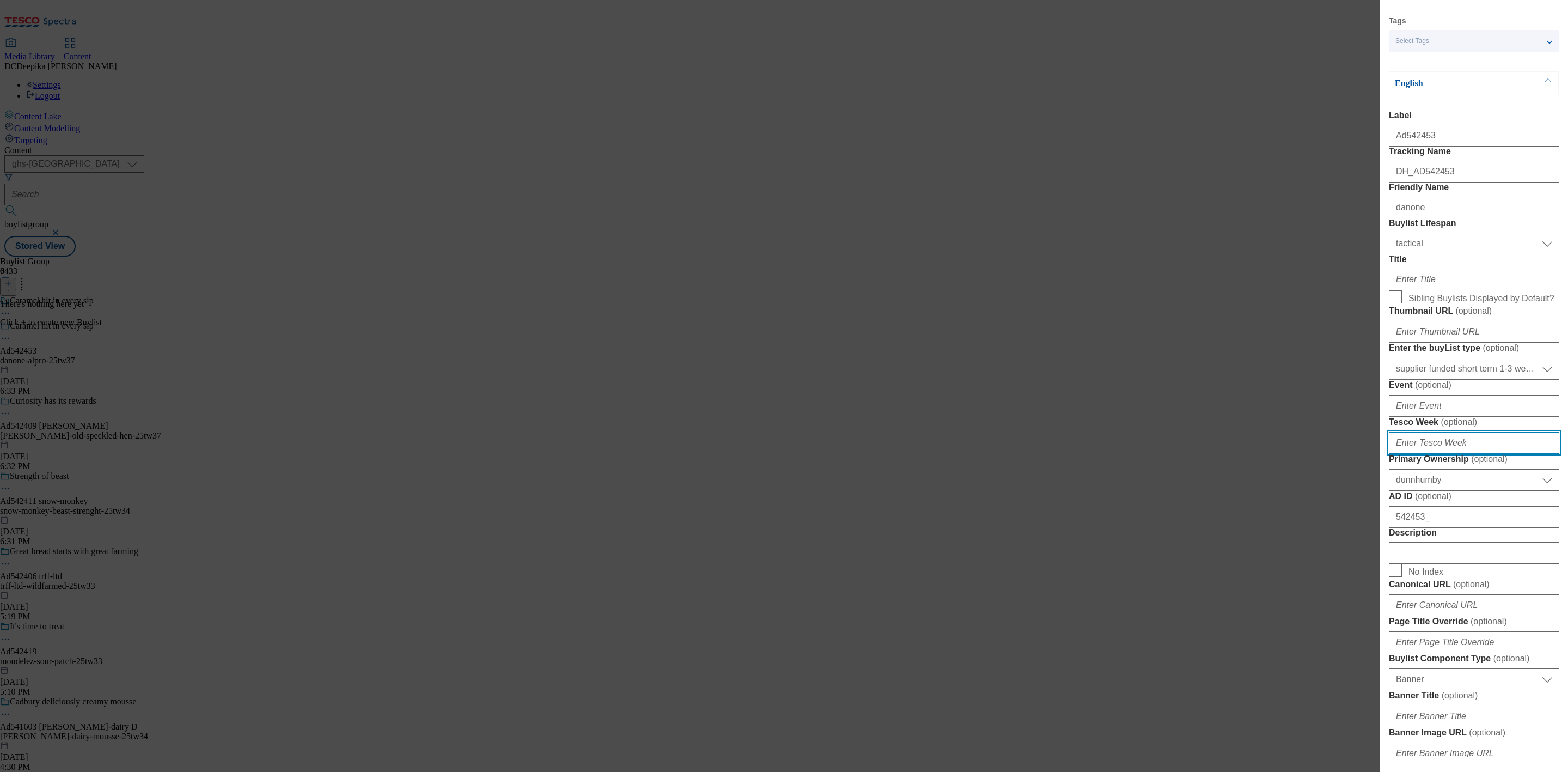
click at [1425, 454] on input "Tesco Week ( optional )" at bounding box center [1474, 443] width 170 height 21
type input "37"
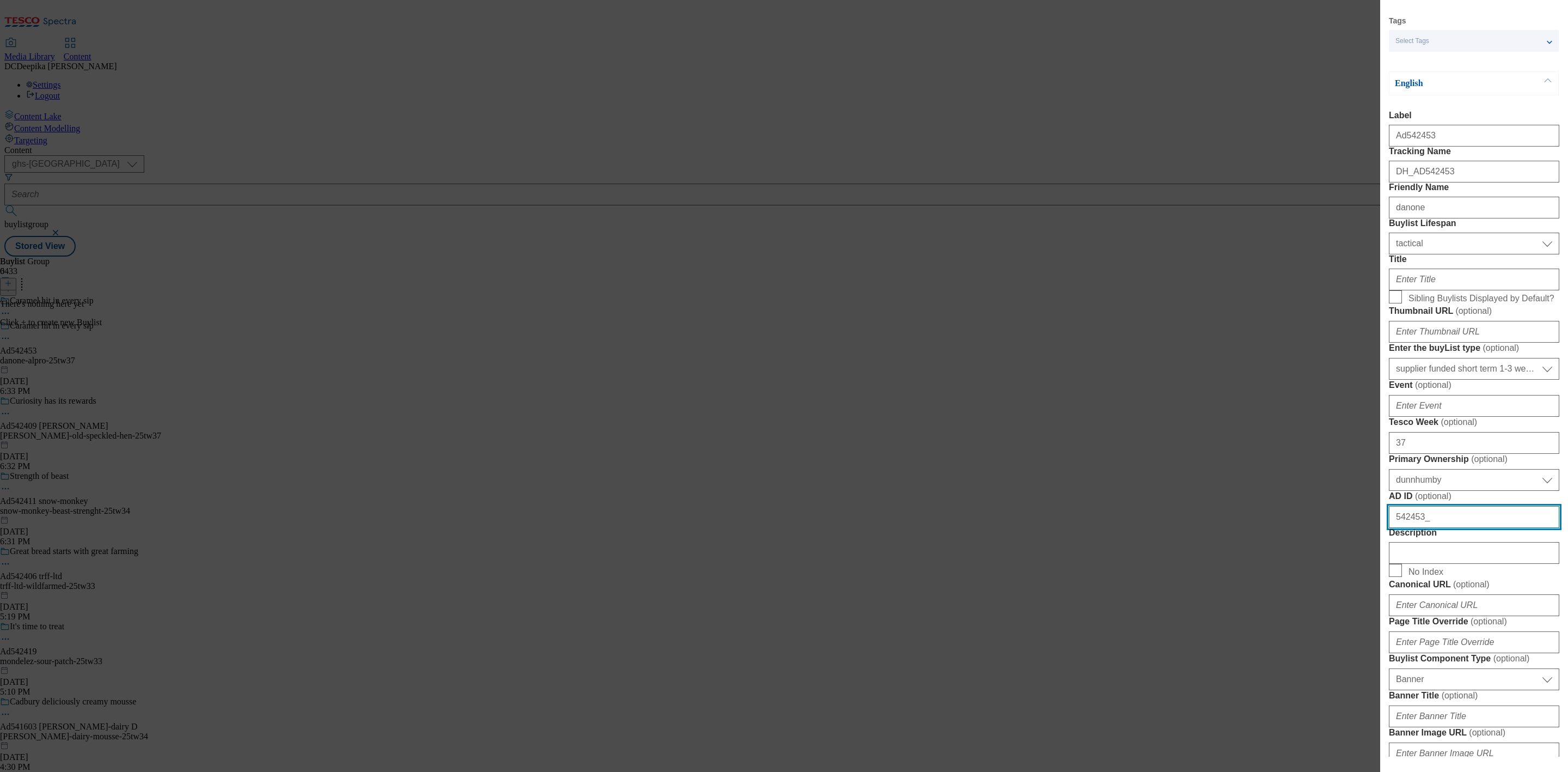
click at [1458, 528] on input "542453_" at bounding box center [1474, 516] width 170 height 21
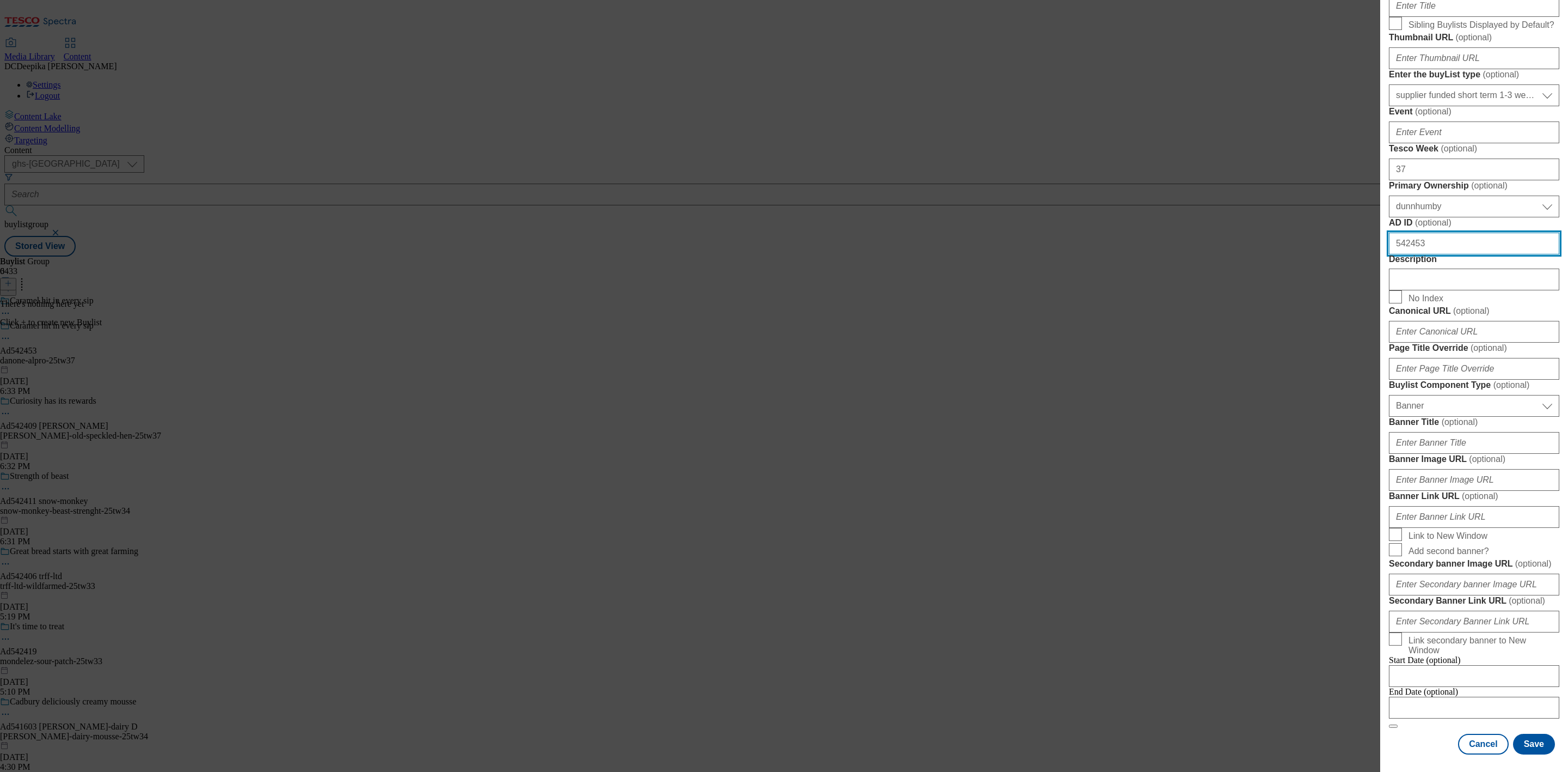
scroll to position [836, 0]
type input "542453"
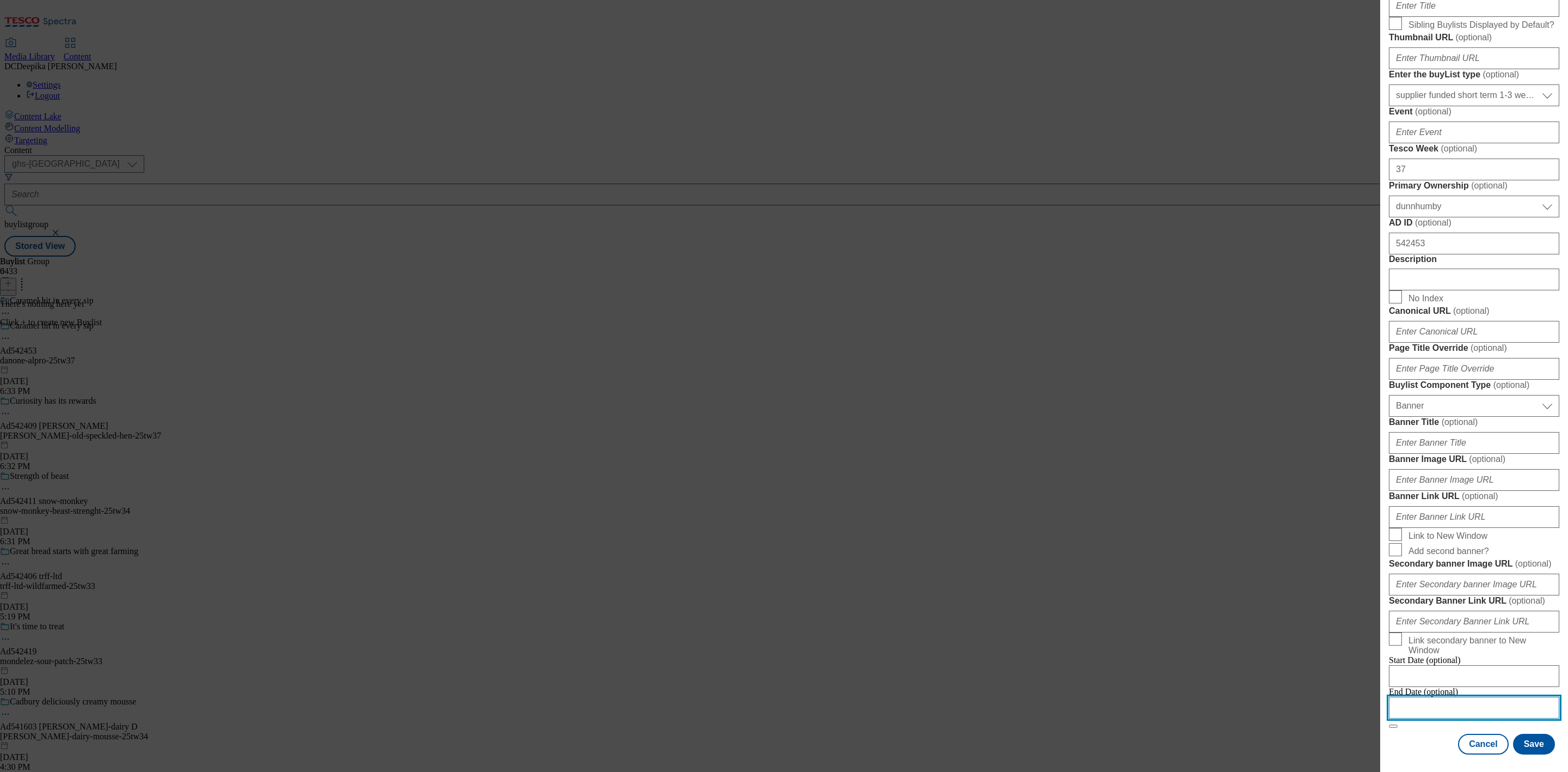
click at [1497, 697] on input "Modal" at bounding box center [1474, 708] width 170 height 21
select select "2025"
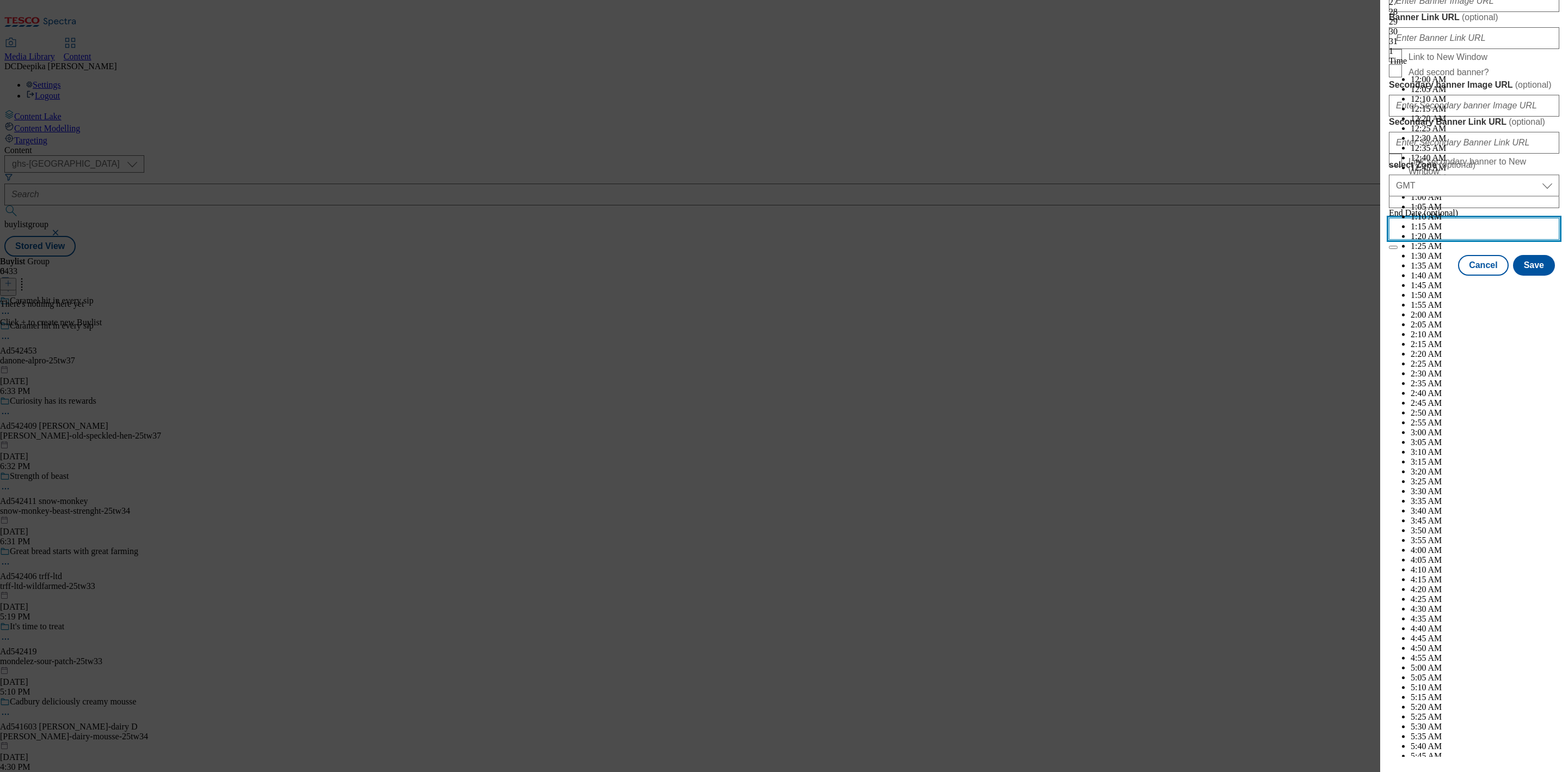
scroll to position [4522, 0]
select select "January"
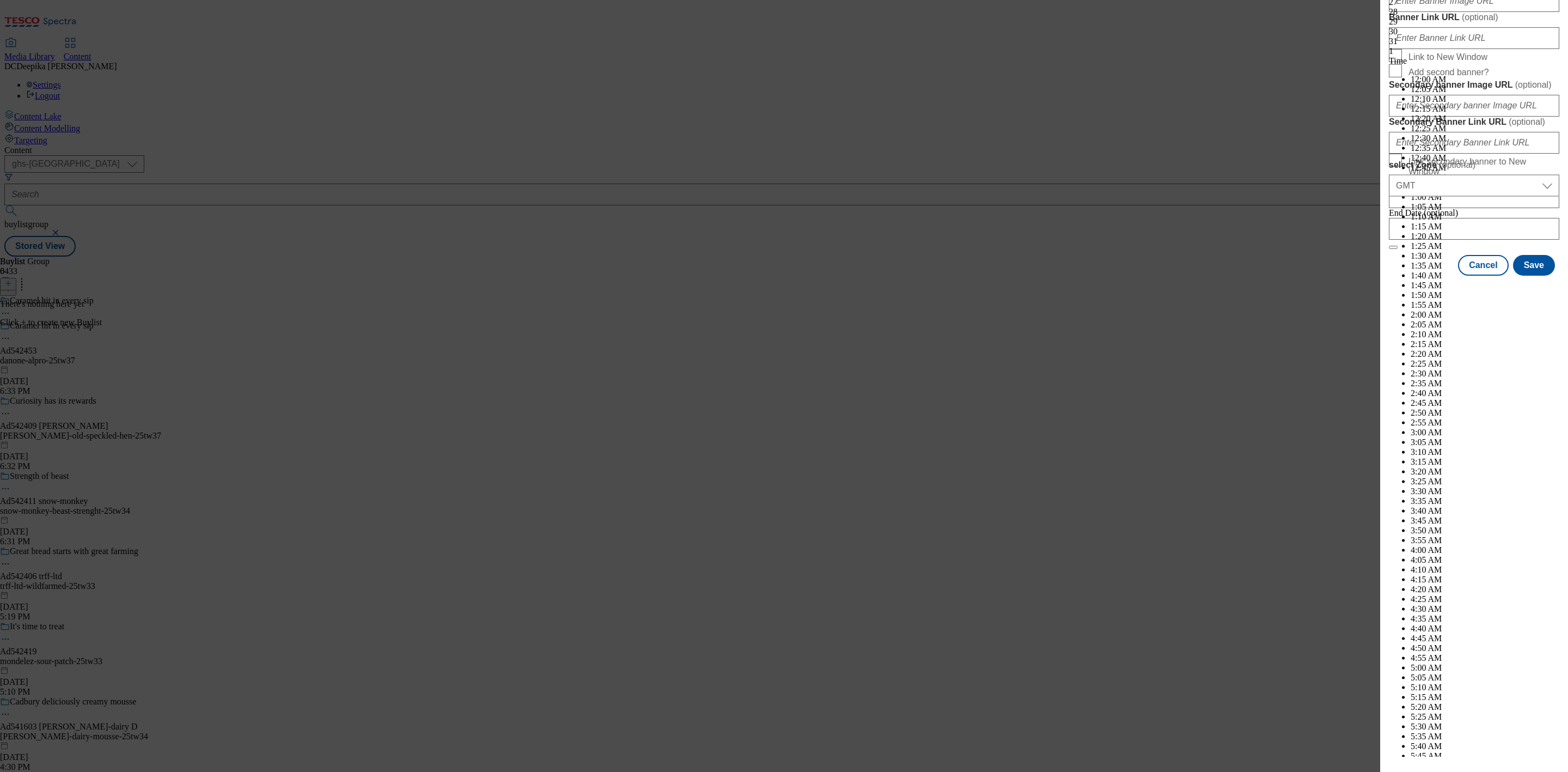
select select "2026"
click at [1426, 7] on div "26" at bounding box center [1474, 2] width 170 height 10
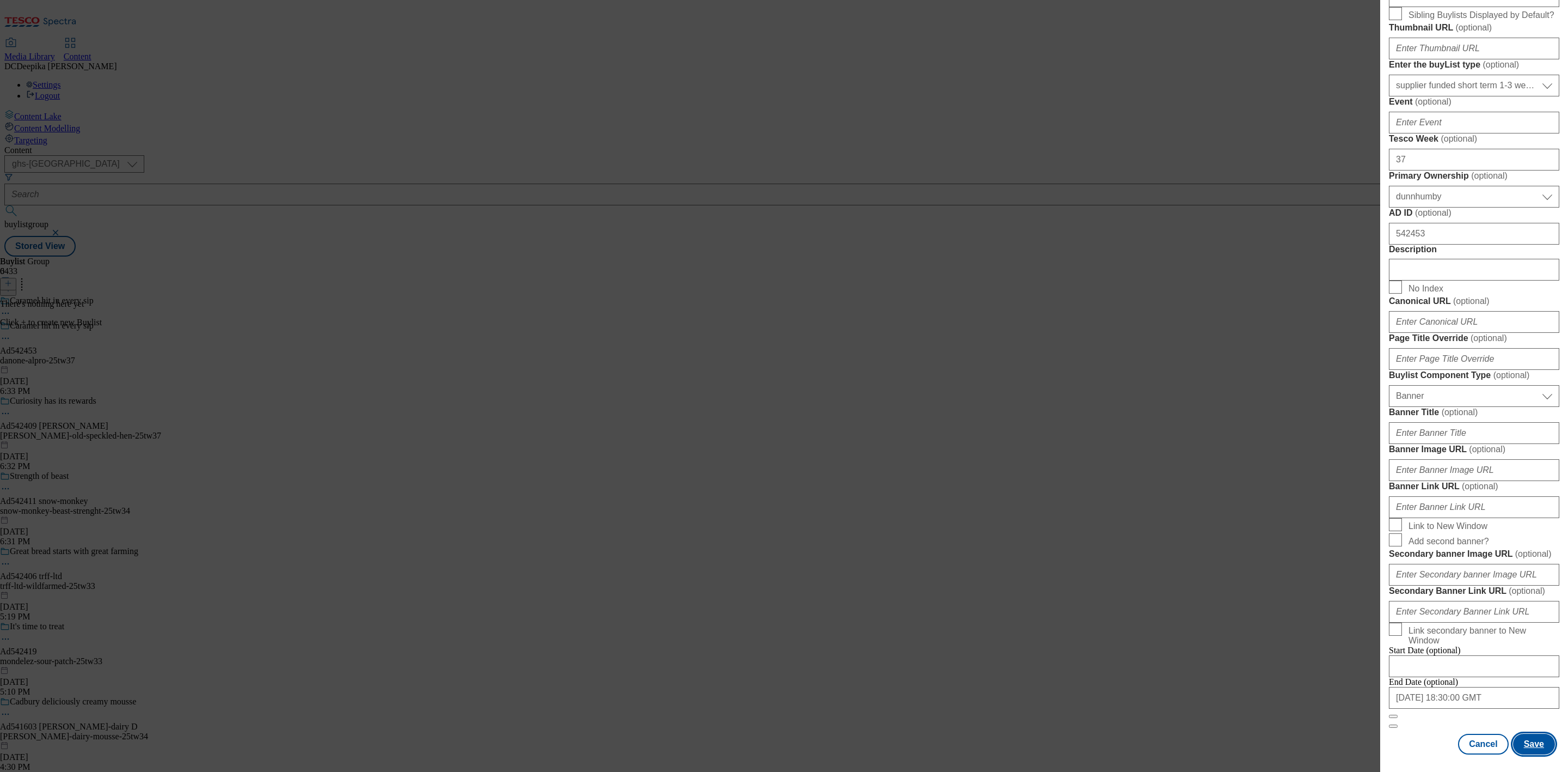
click at [1525, 734] on button "Save" at bounding box center [1534, 744] width 42 height 21
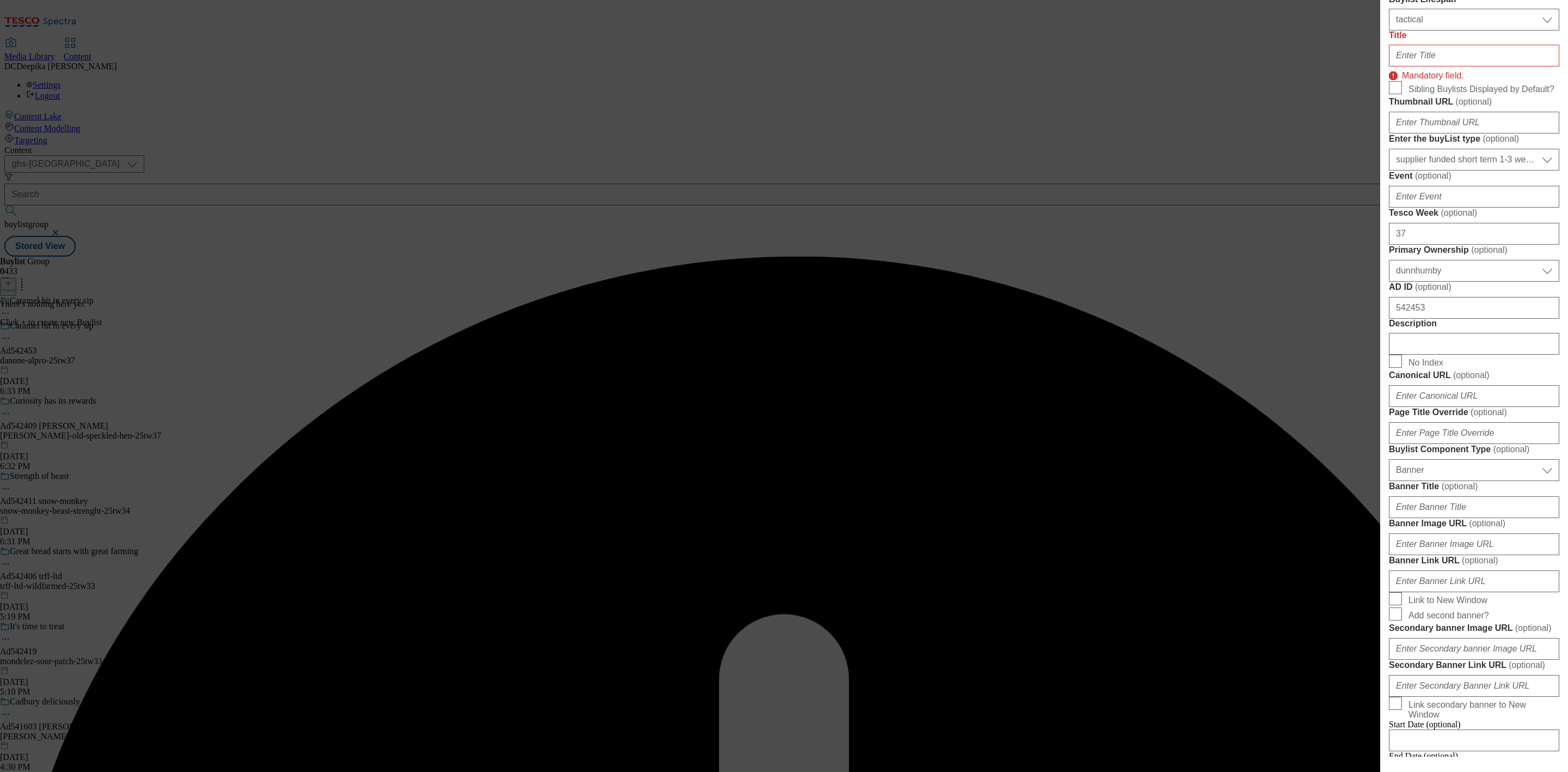
scroll to position [277, 0]
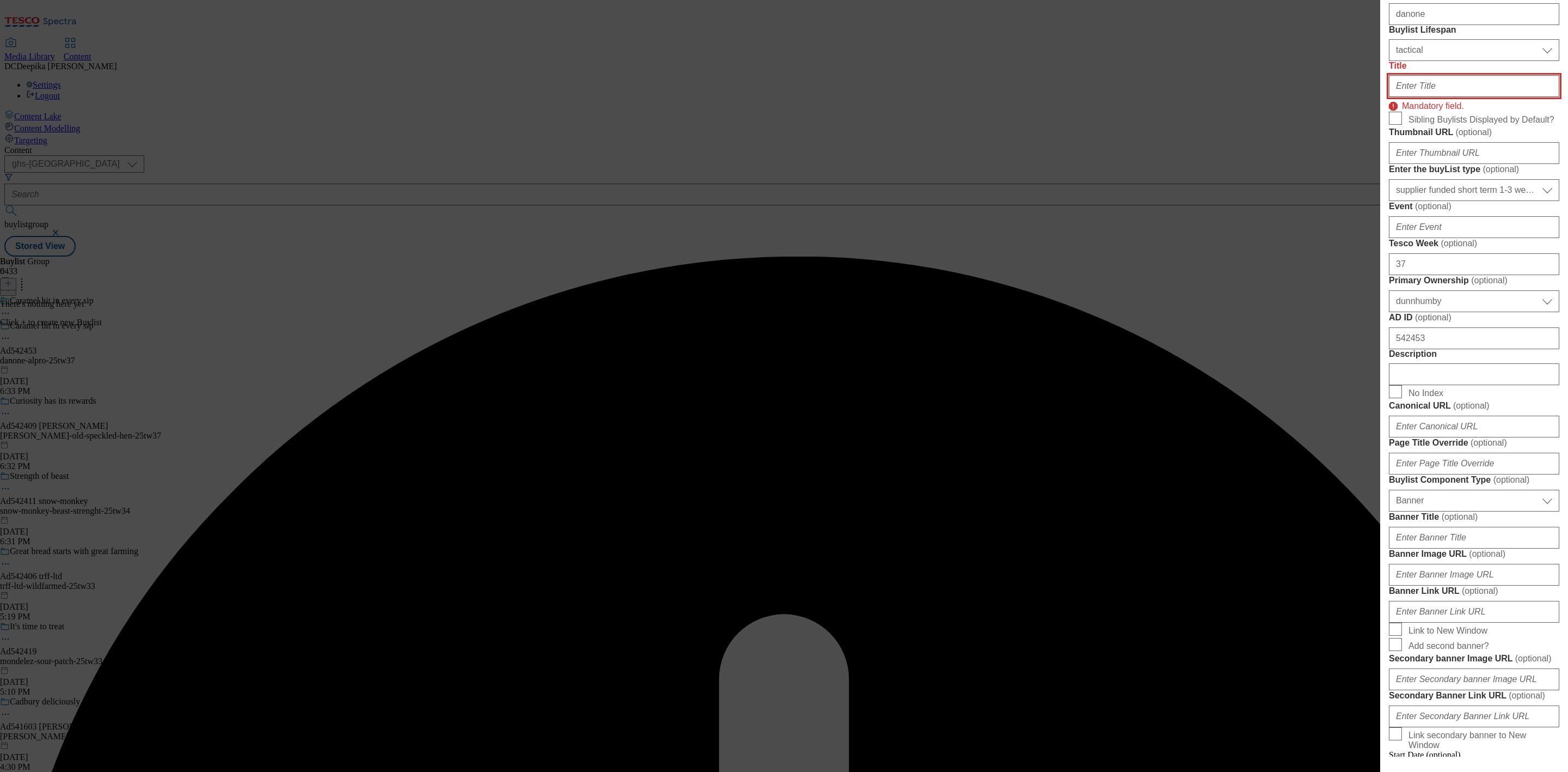
click at [1458, 97] on input "Title" at bounding box center [1474, 86] width 170 height 21
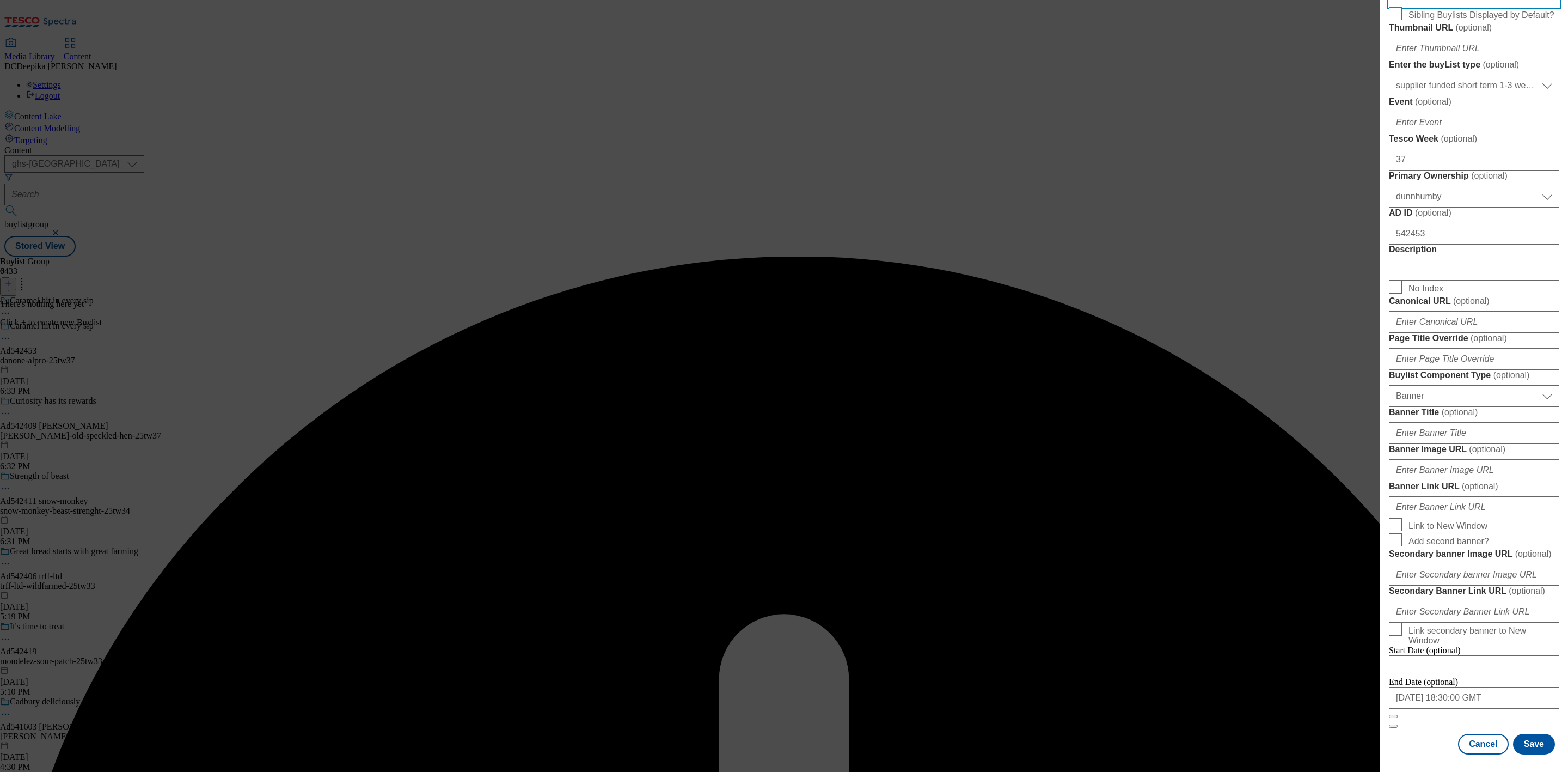
scroll to position [836, 0]
click at [1514, 734] on button "Save" at bounding box center [1534, 744] width 42 height 21
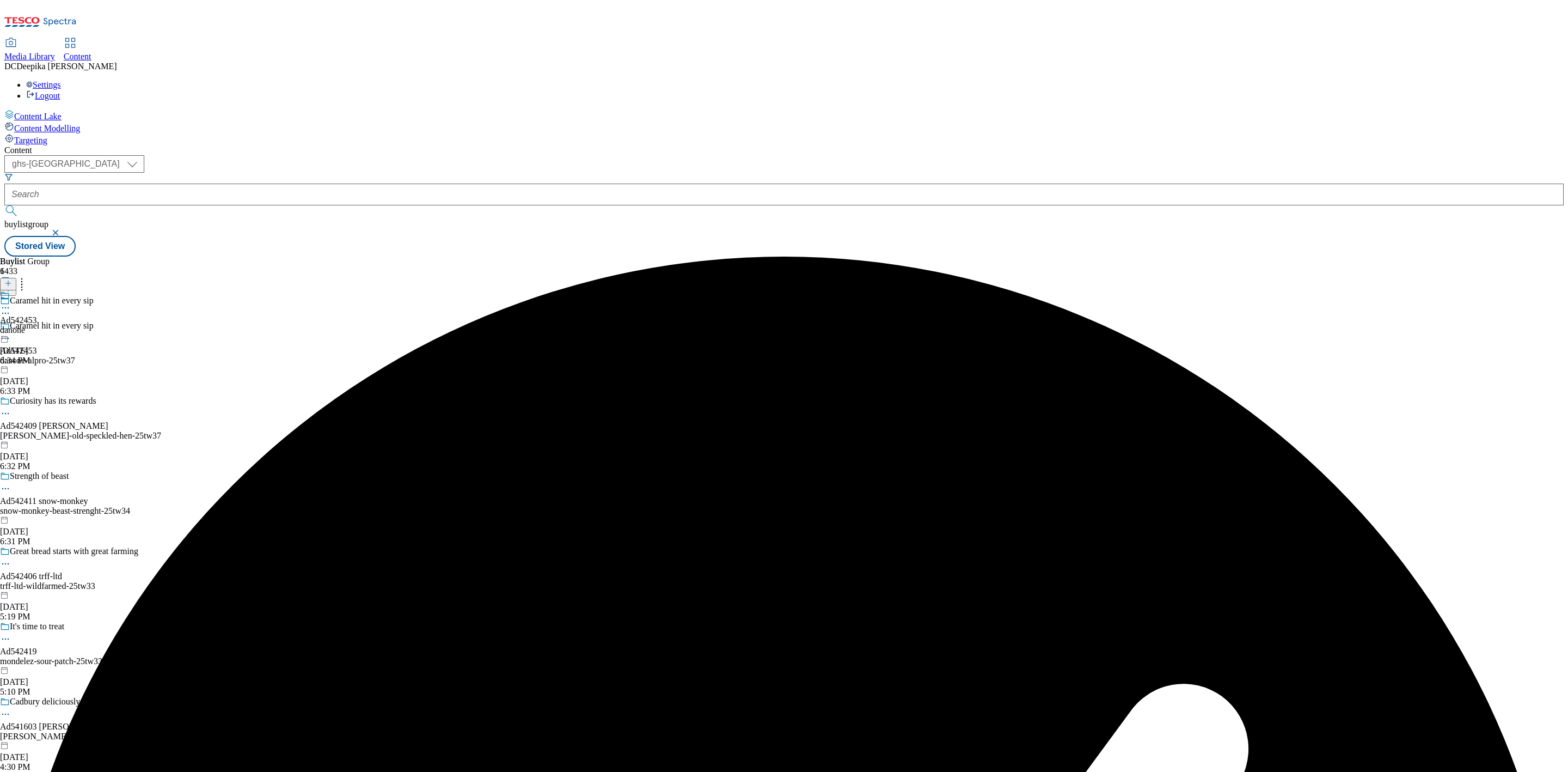
click at [37, 325] on div "danone" at bounding box center [18, 330] width 37 height 10
click at [12, 279] on icon at bounding box center [8, 283] width 8 height 8
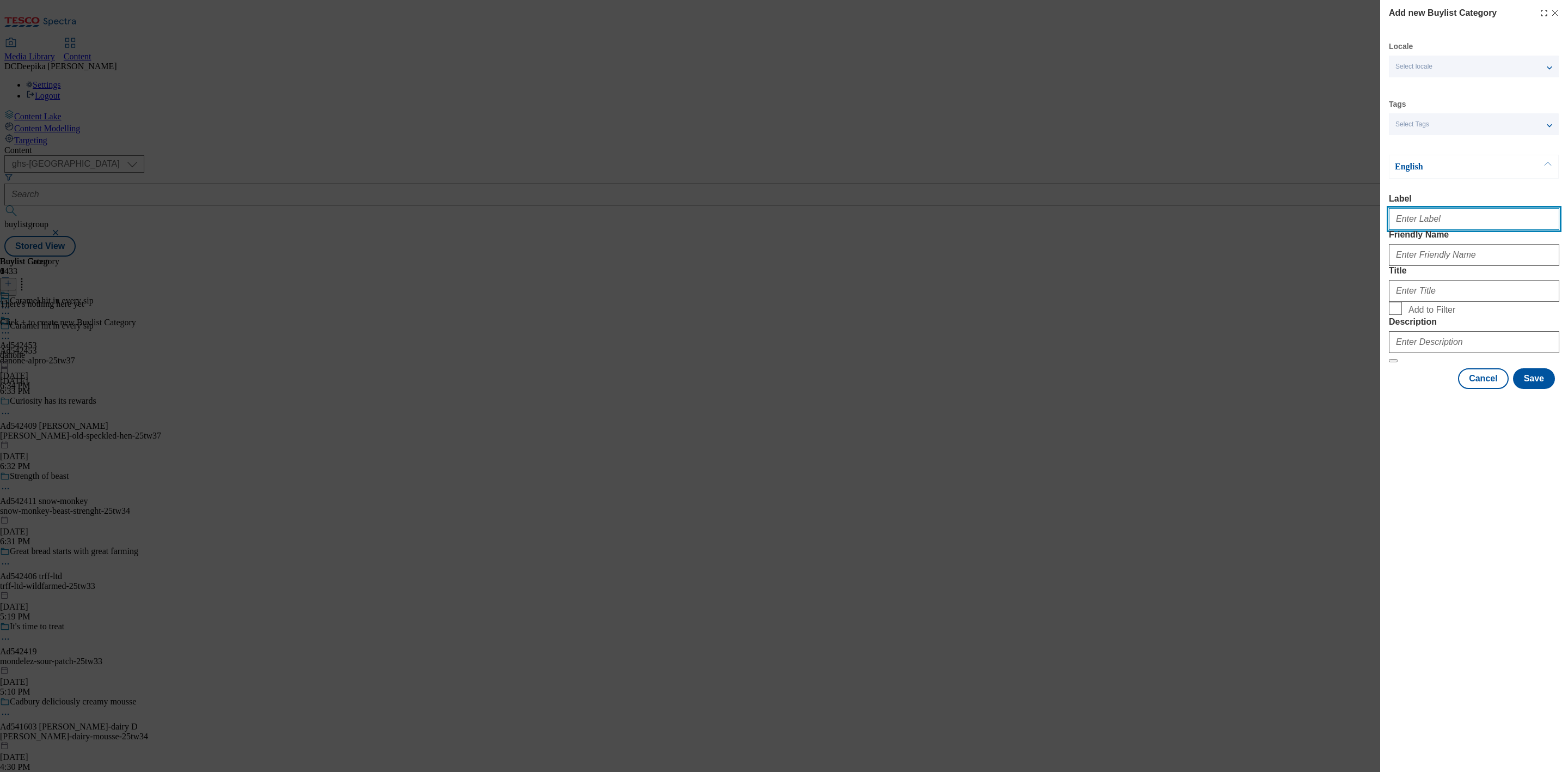
click at [1449, 223] on input "Label" at bounding box center [1474, 219] width 170 height 21
paste input "Ad542453"
type input "Ad542453"
click at [1448, 266] on input "Friendly Name" at bounding box center [1474, 255] width 170 height 21
paste input "danone-alpro"
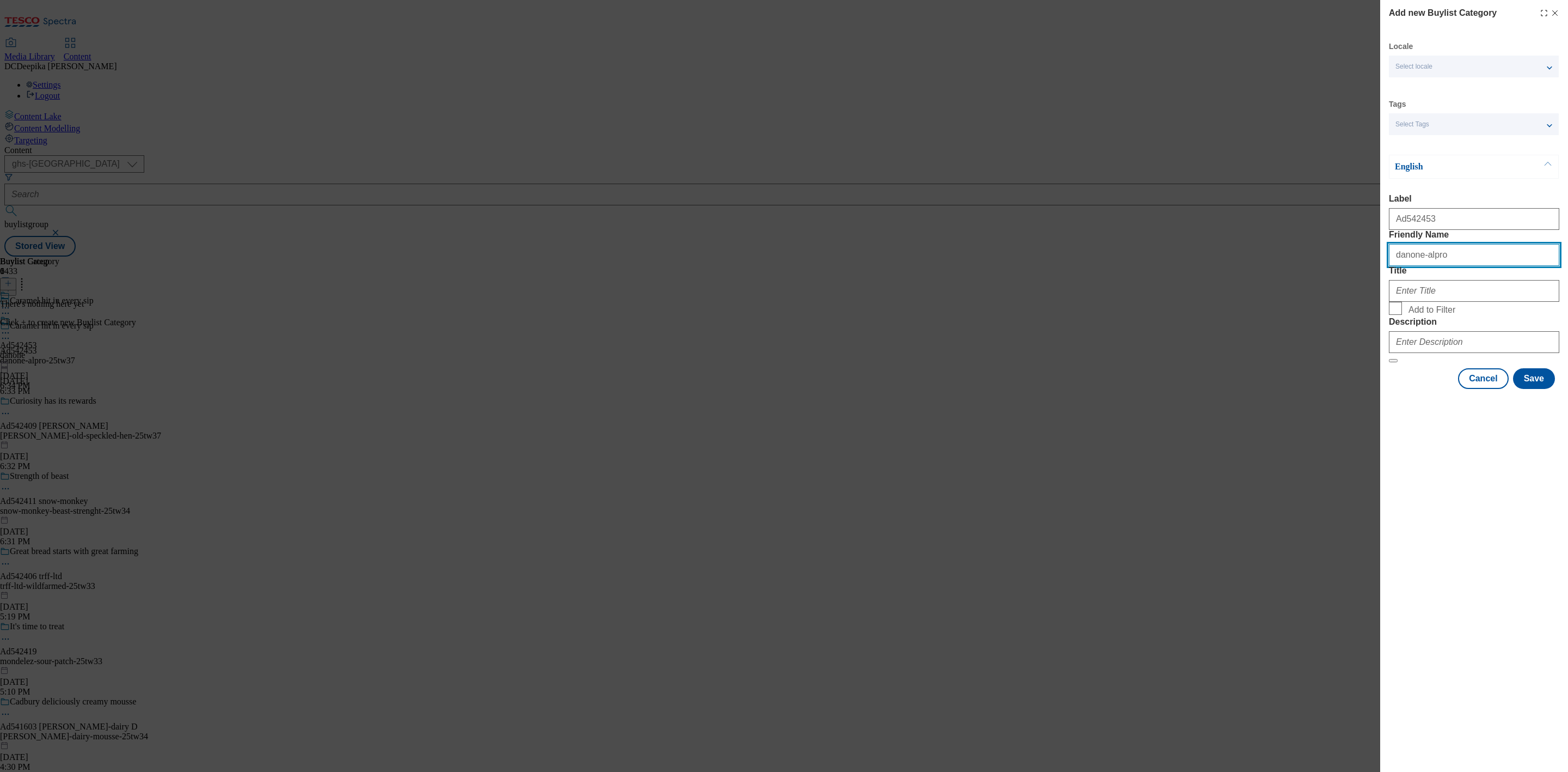
type input "danone-alpro"
click at [1461, 302] on input "Title" at bounding box center [1474, 291] width 170 height 21
paste input "Danone"
type input "Danone"
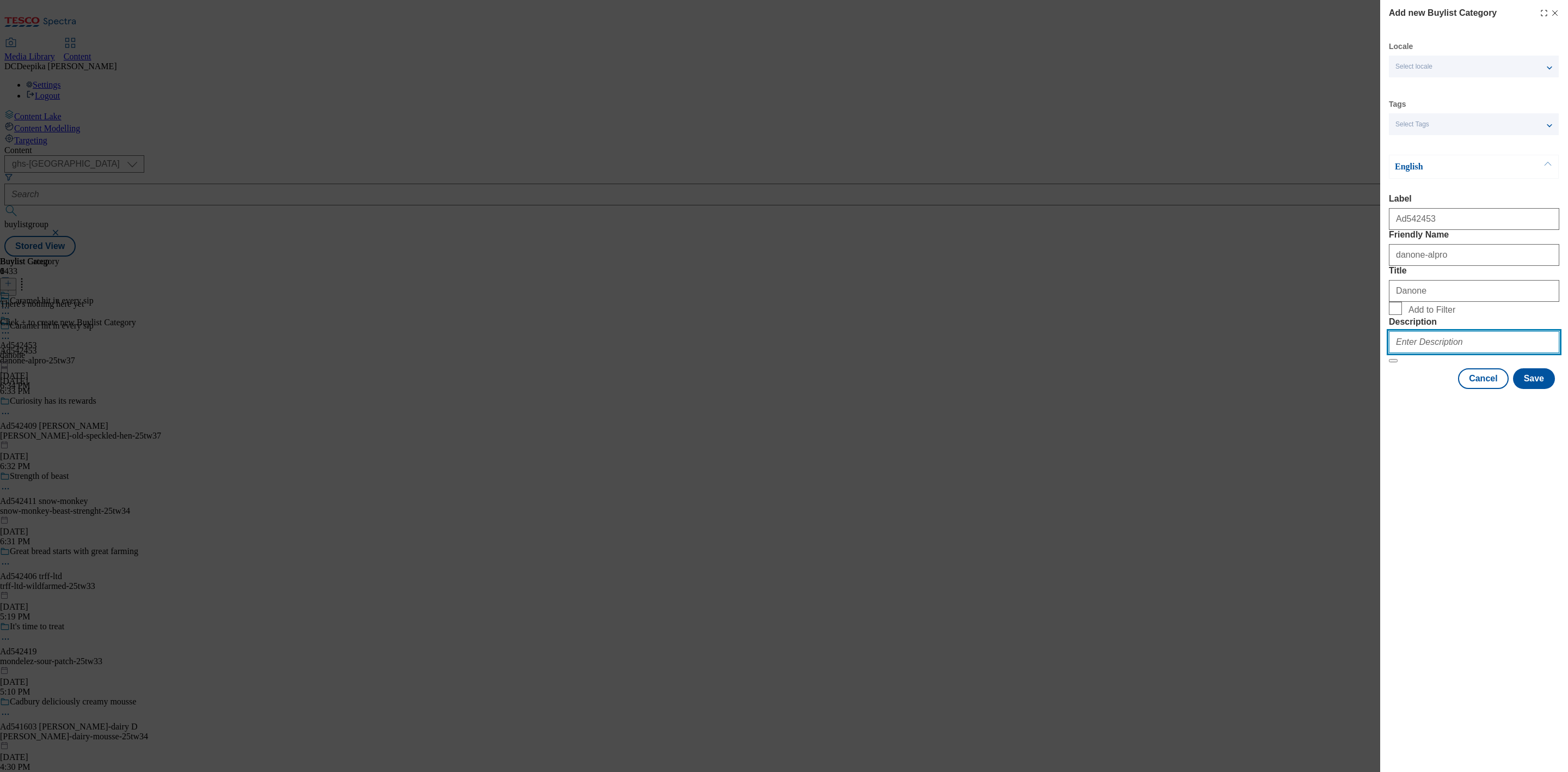
click at [1462, 353] on input "Description" at bounding box center [1474, 342] width 170 height 21
click at [1531, 389] on button "Save" at bounding box center [1534, 378] width 42 height 21
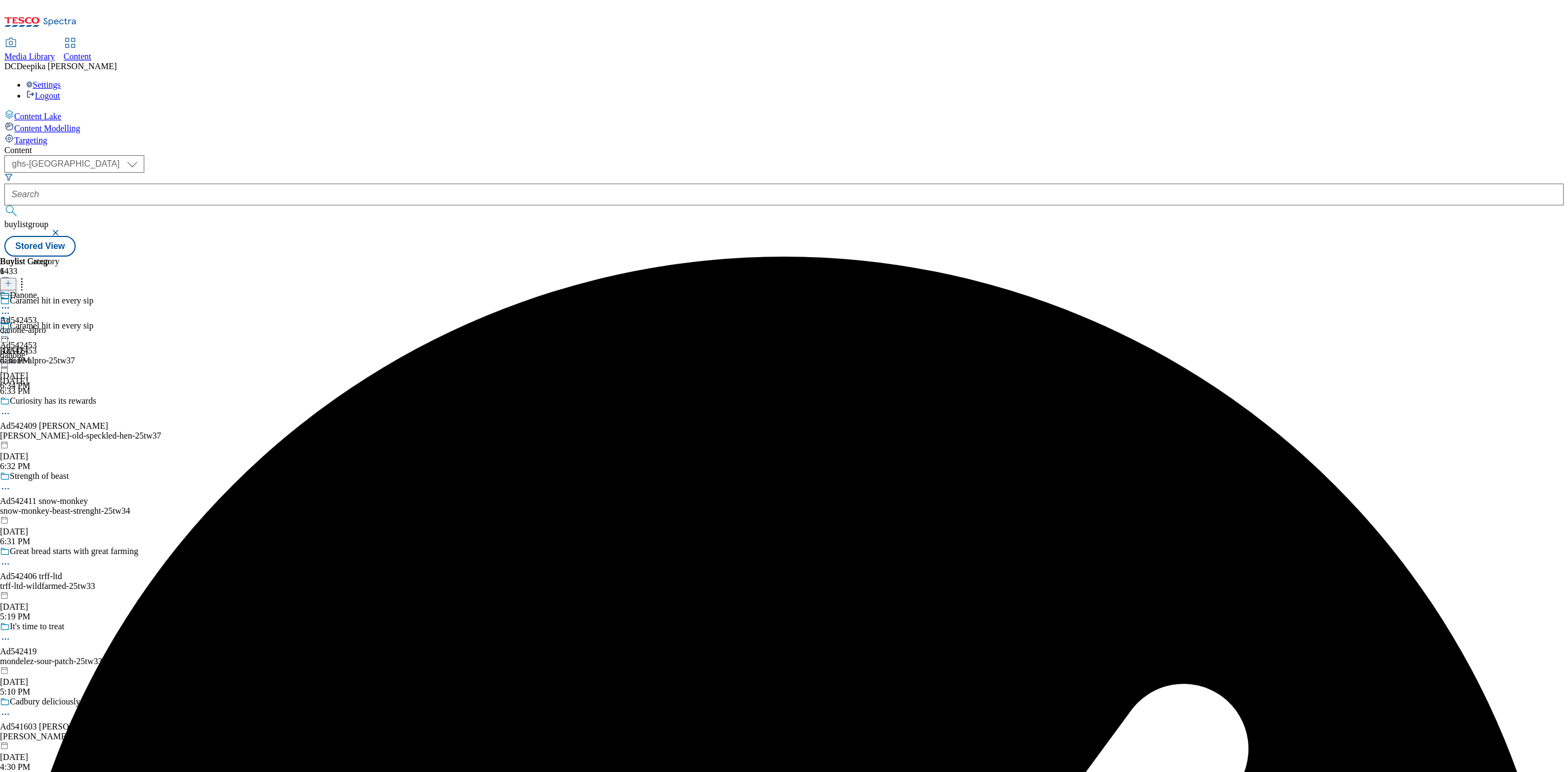
click at [59, 325] on div "danone-alpro" at bounding box center [29, 330] width 59 height 10
click at [16, 278] on button at bounding box center [8, 284] width 16 height 12
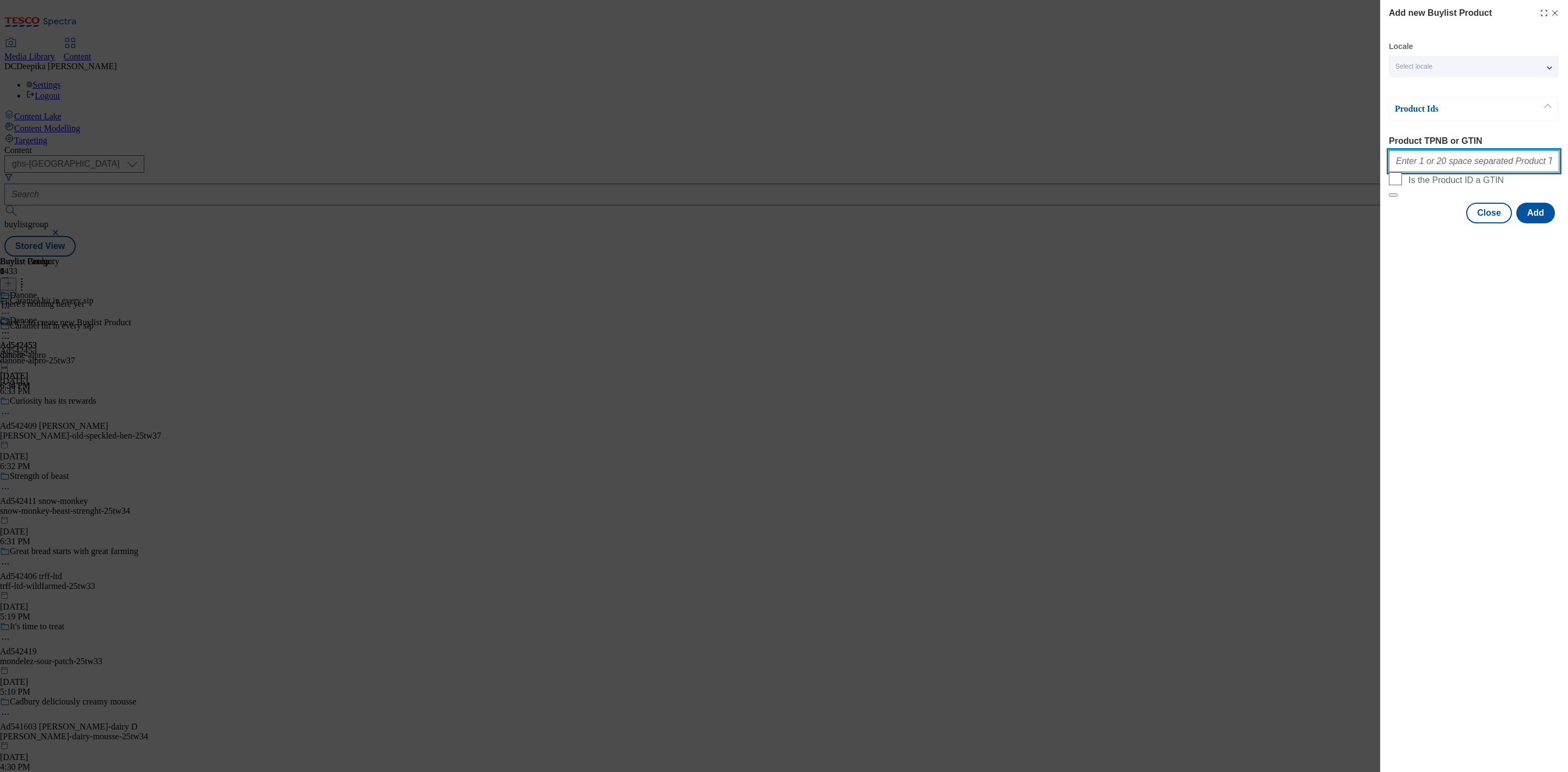
click at [1427, 172] on input "Product TPNB or GTIN" at bounding box center [1474, 161] width 170 height 21
paste input "92866540 97230484"
type input "92866540 97230484"
click at [1546, 223] on button "Add" at bounding box center [1536, 213] width 38 height 21
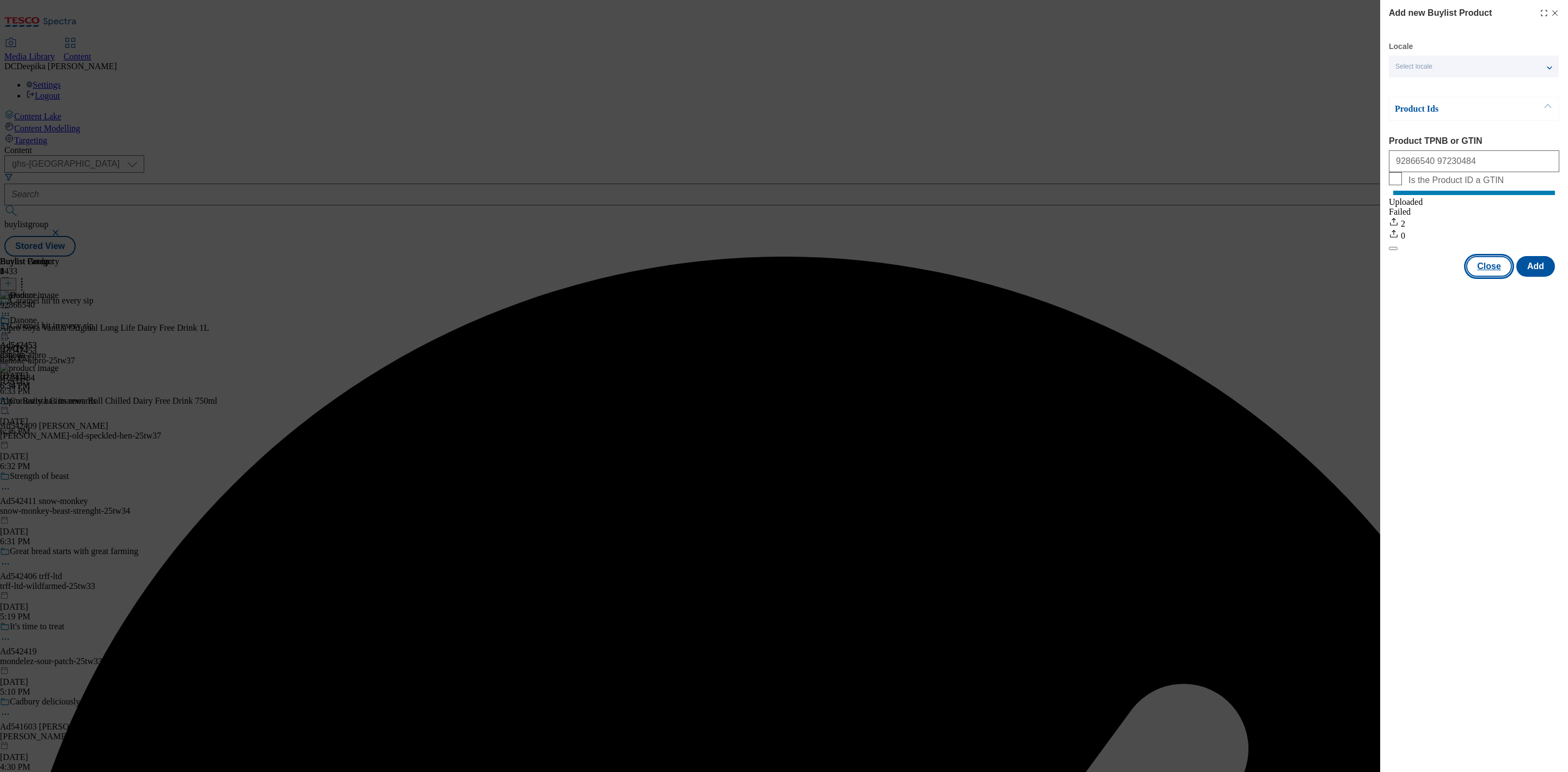
click at [1497, 277] on button "Close" at bounding box center [1490, 266] width 46 height 21
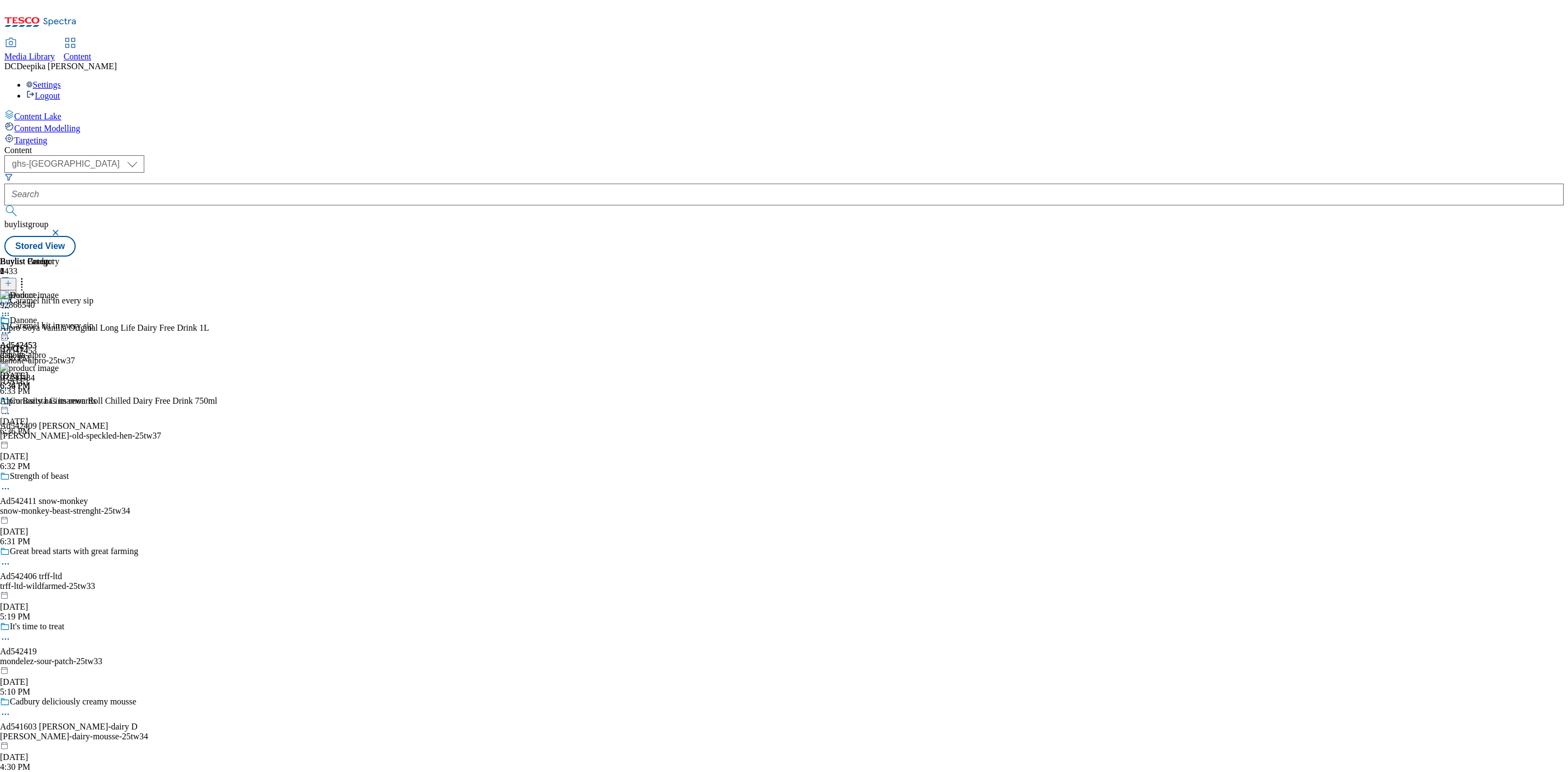
click at [11, 328] on icon at bounding box center [5, 333] width 11 height 11
click at [64, 399] on button "Preview" at bounding box center [42, 405] width 42 height 12
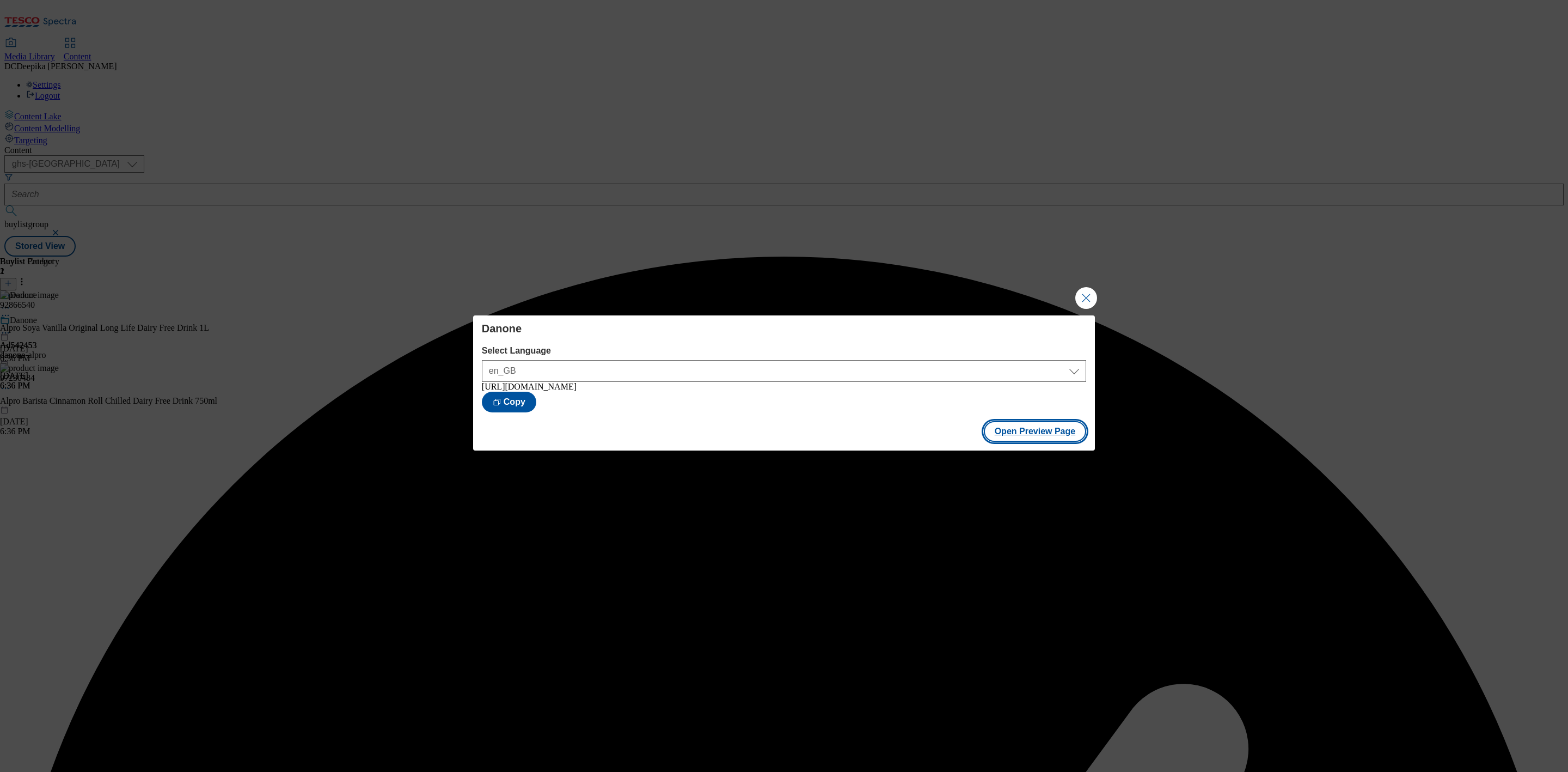
click at [1002, 430] on button "Open Preview Page" at bounding box center [1036, 431] width 103 height 21
click at [1089, 295] on button "Close Modal" at bounding box center [1086, 298] width 21 height 21
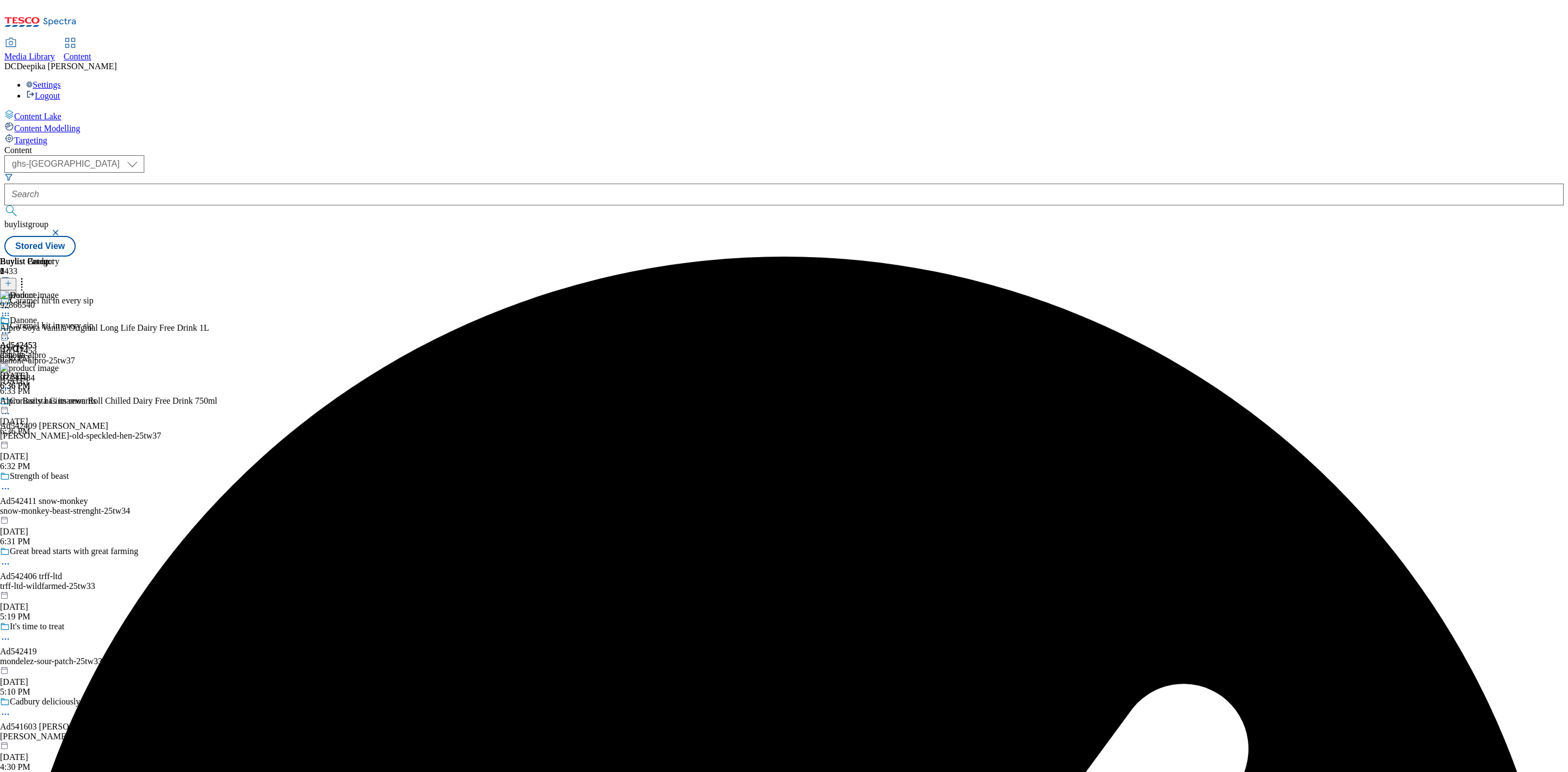
click at [11, 333] on icon at bounding box center [5, 338] width 11 height 11
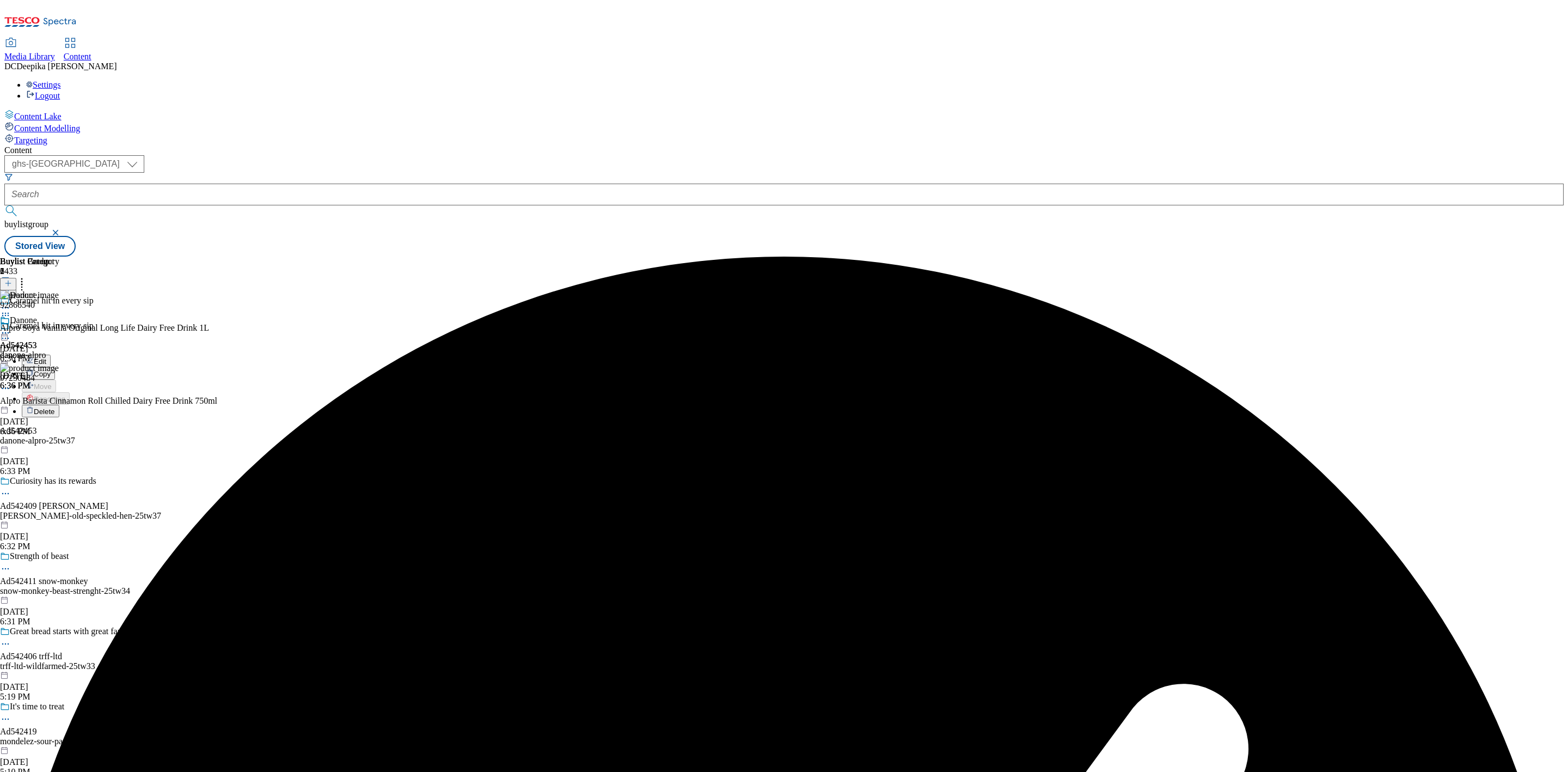
click at [51, 355] on button "Edit" at bounding box center [36, 361] width 29 height 12
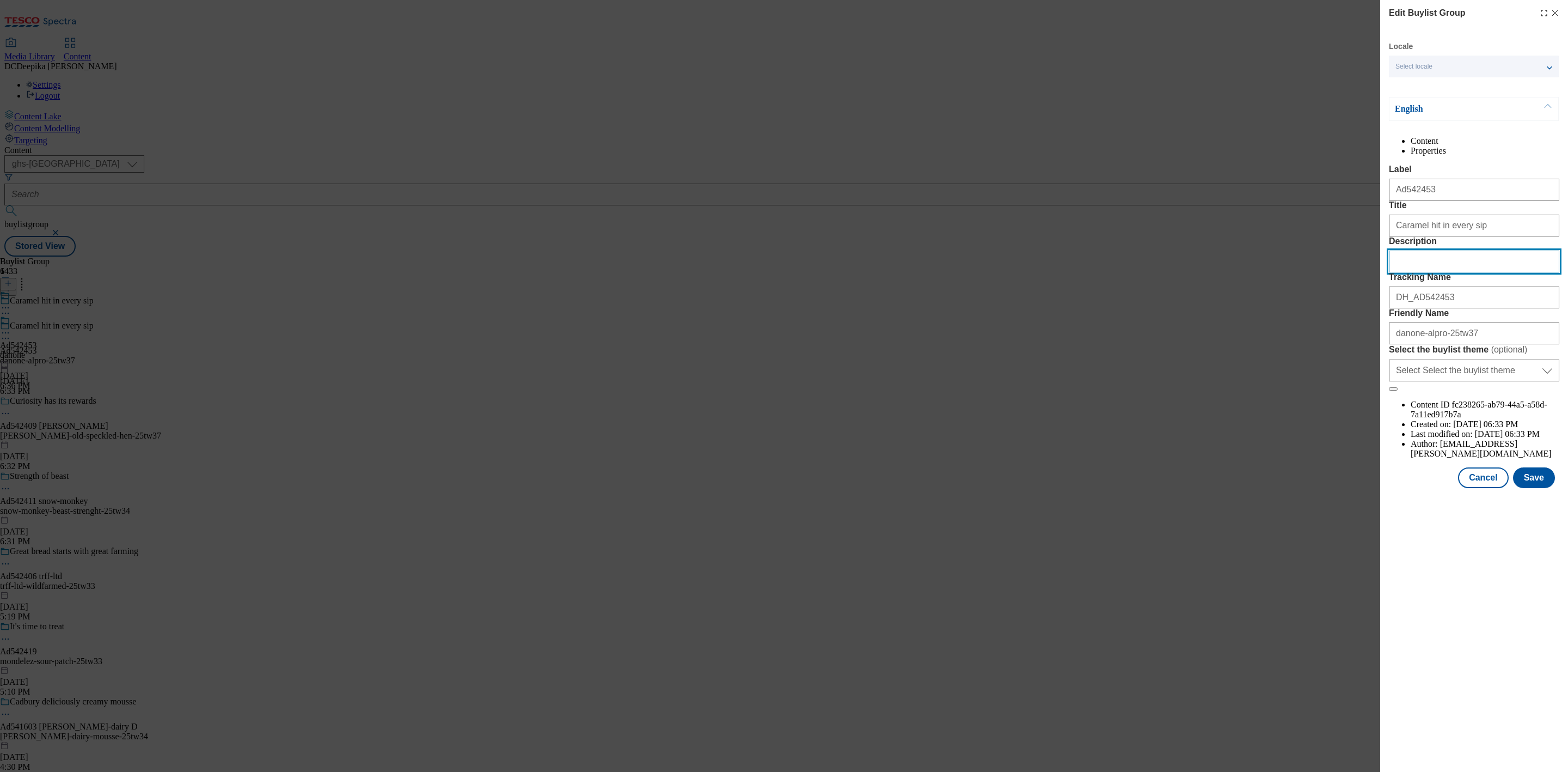
click at [1440, 272] on input "Description" at bounding box center [1474, 262] width 170 height 21
type input "A"
paste input "Alpro Barista Caramel Chilled Drink 750ml"
type input "Alpro Barista Caramel Chilled Drink 750ml"
click at [1534, 488] on button "Save" at bounding box center [1534, 477] width 42 height 21
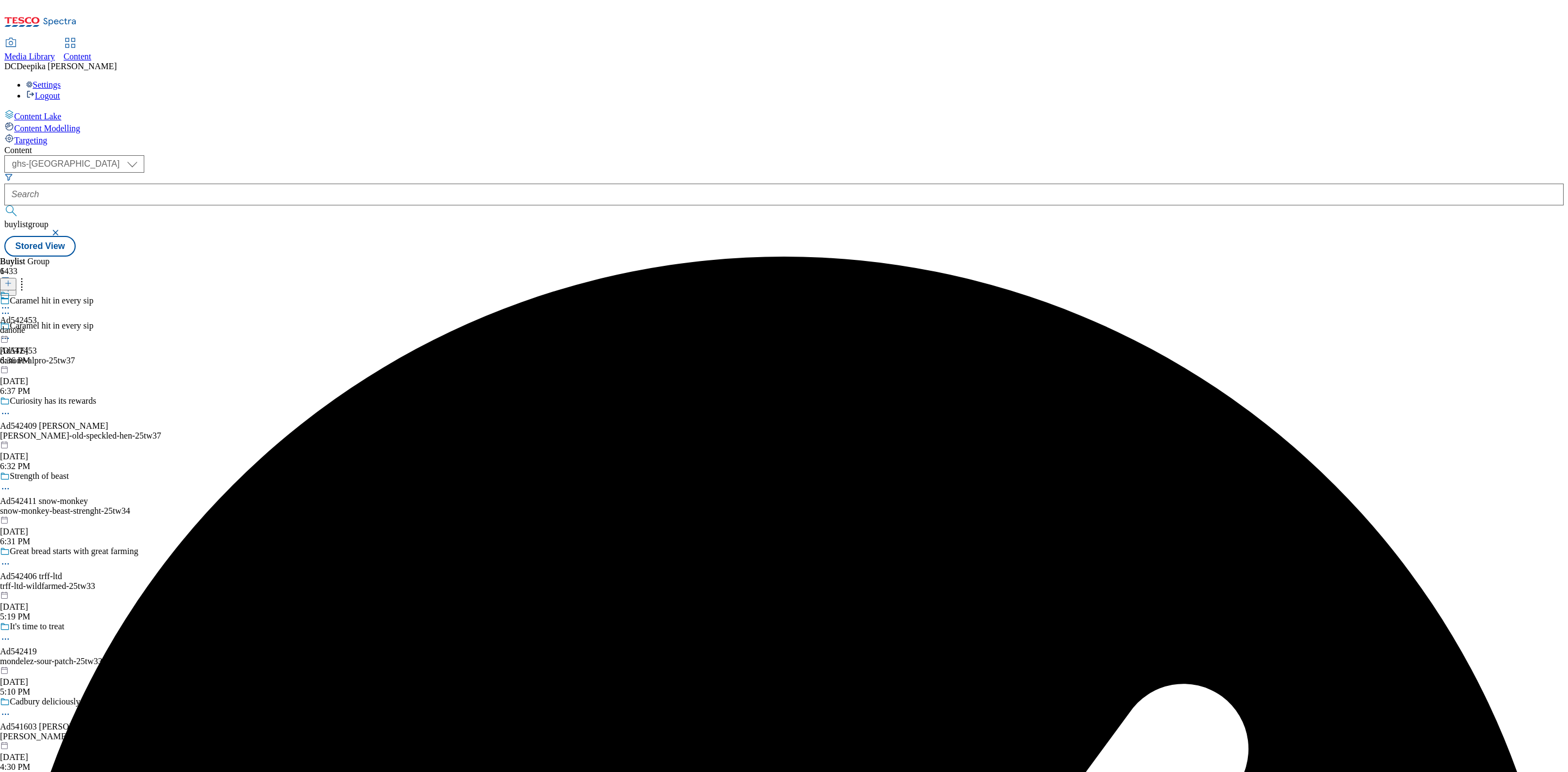
click at [11, 302] on icon at bounding box center [5, 308] width 11 height 11
click at [51, 324] on button "Edit" at bounding box center [36, 330] width 29 height 12
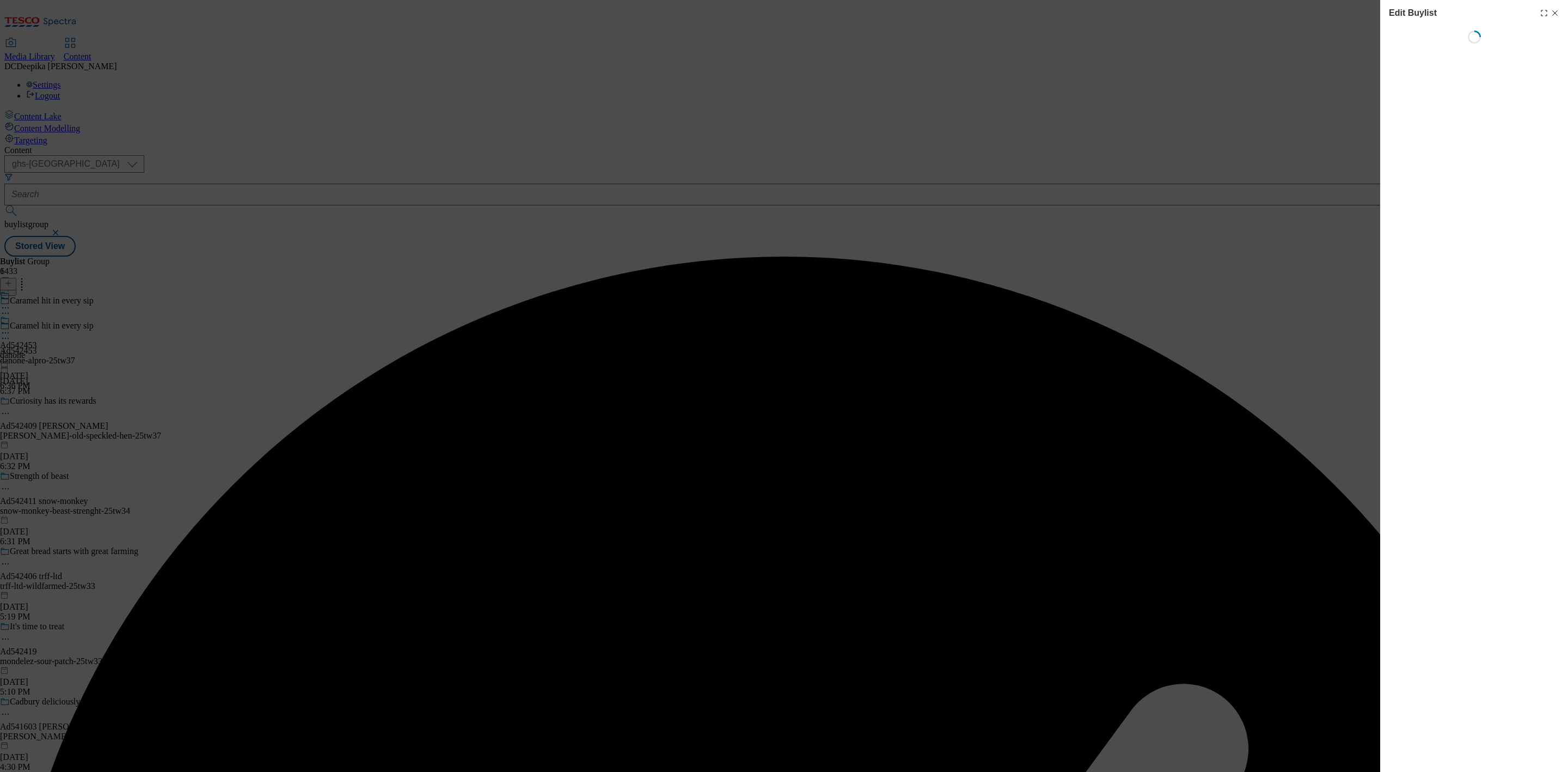
select select "tactical"
select select "supplier funded short term 1-3 weeks"
select select "dunnhumby"
select select "Banner"
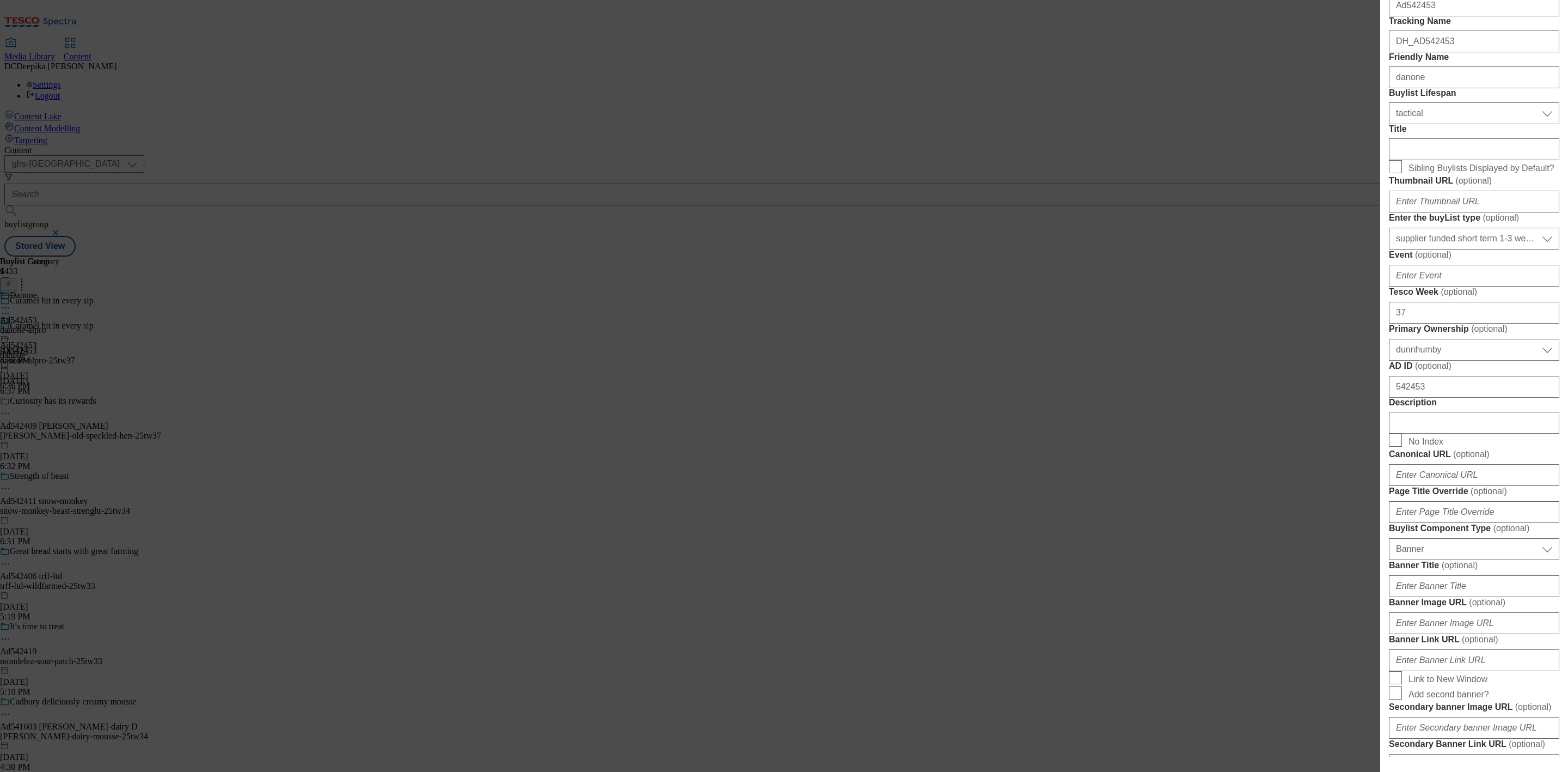
scroll to position [327, 0]
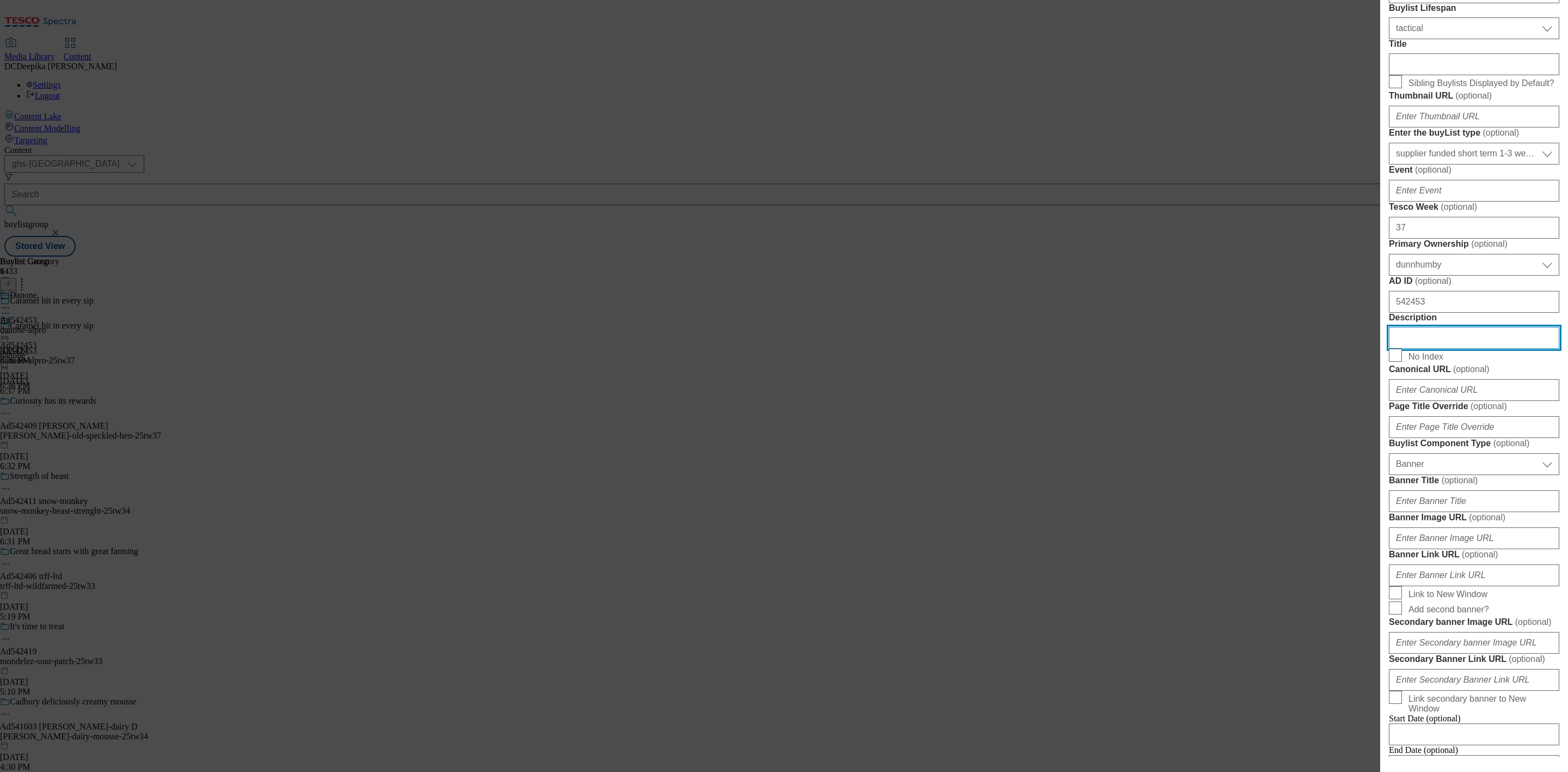
click at [1424, 348] on input "Description" at bounding box center [1474, 338] width 170 height 21
paste input "Alpro Barista Caramel Chilled Drink 750ml"
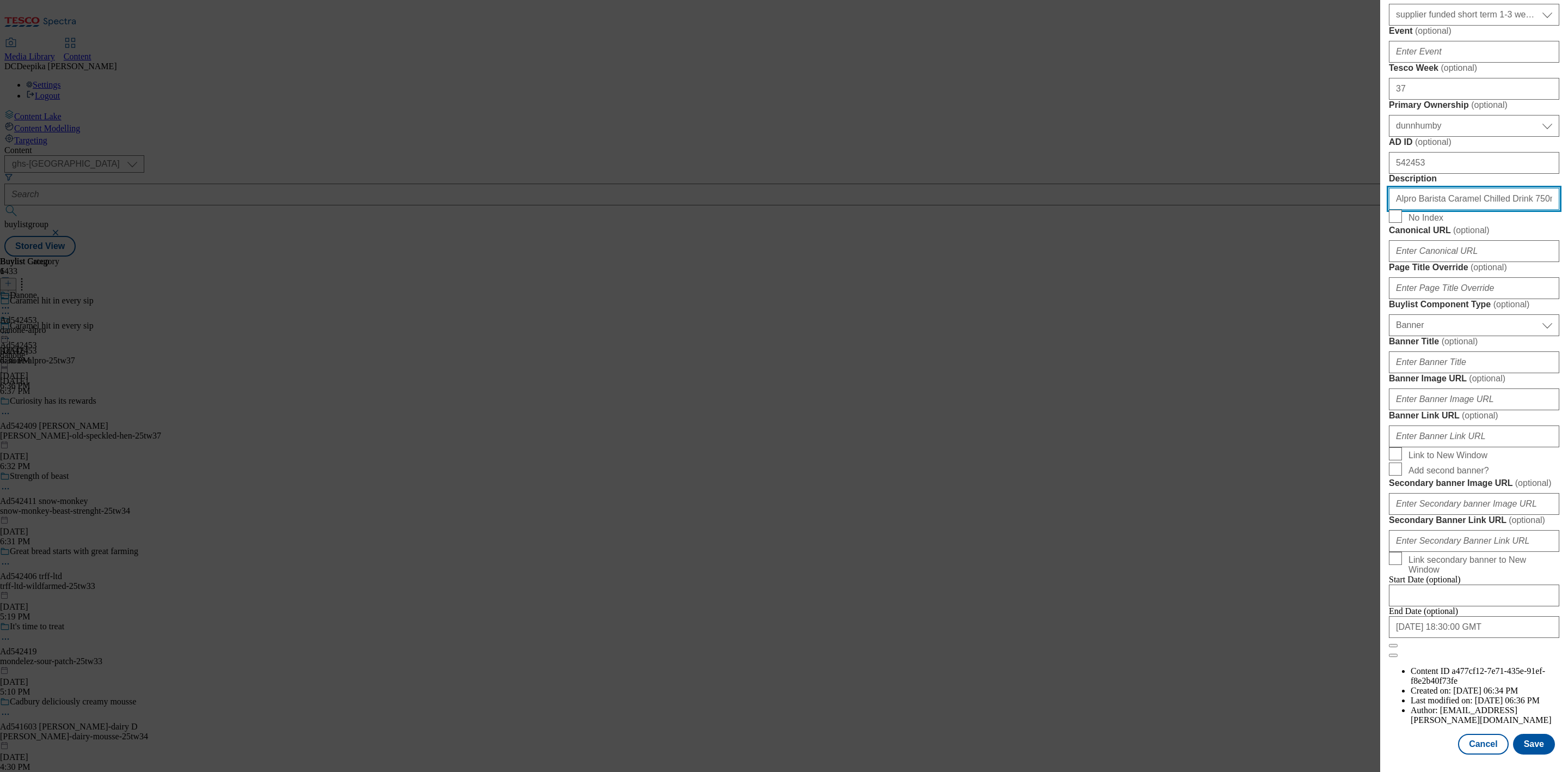
scroll to position [884, 0]
type input "Alpro Barista Caramel Chilled Drink 750ml"
click at [1532, 734] on button "Save" at bounding box center [1534, 744] width 42 height 21
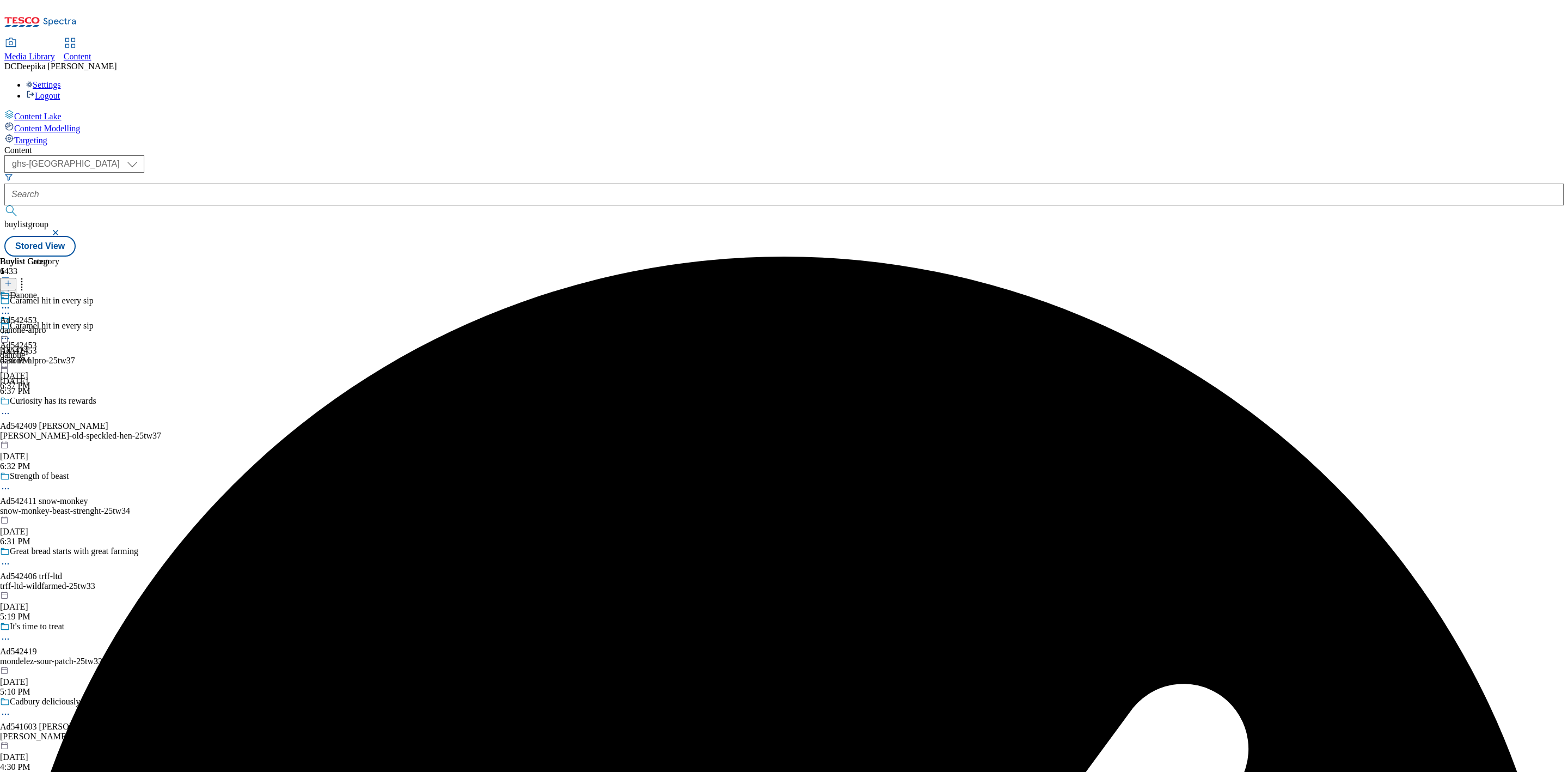
click at [11, 302] on icon at bounding box center [5, 308] width 11 height 11
click at [46, 327] on span "Edit" at bounding box center [40, 331] width 12 height 8
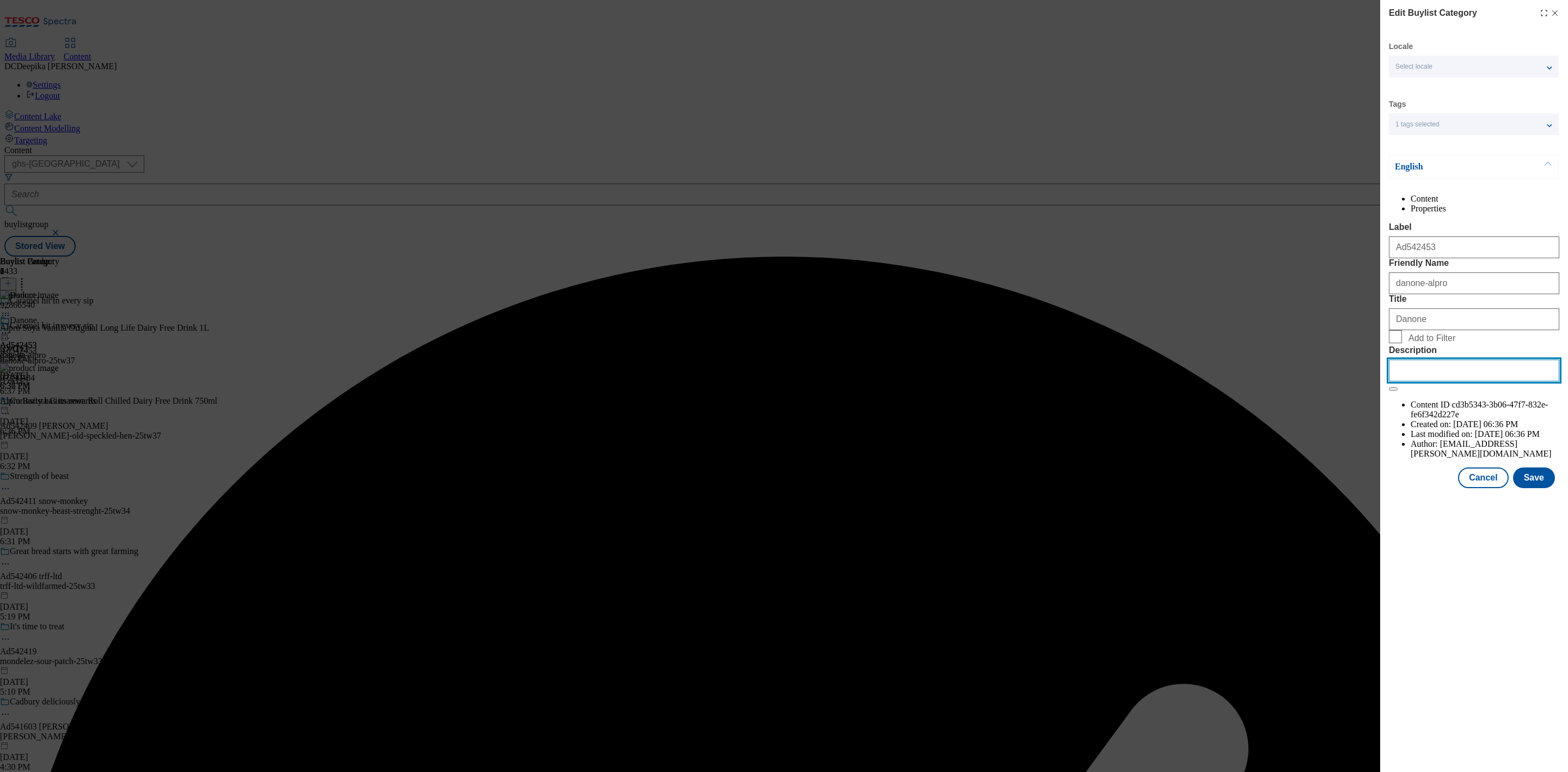
click at [1440, 381] on input "Description" at bounding box center [1474, 370] width 170 height 21
paste input "Alpro Barista Caramel Chilled Drink 750ml"
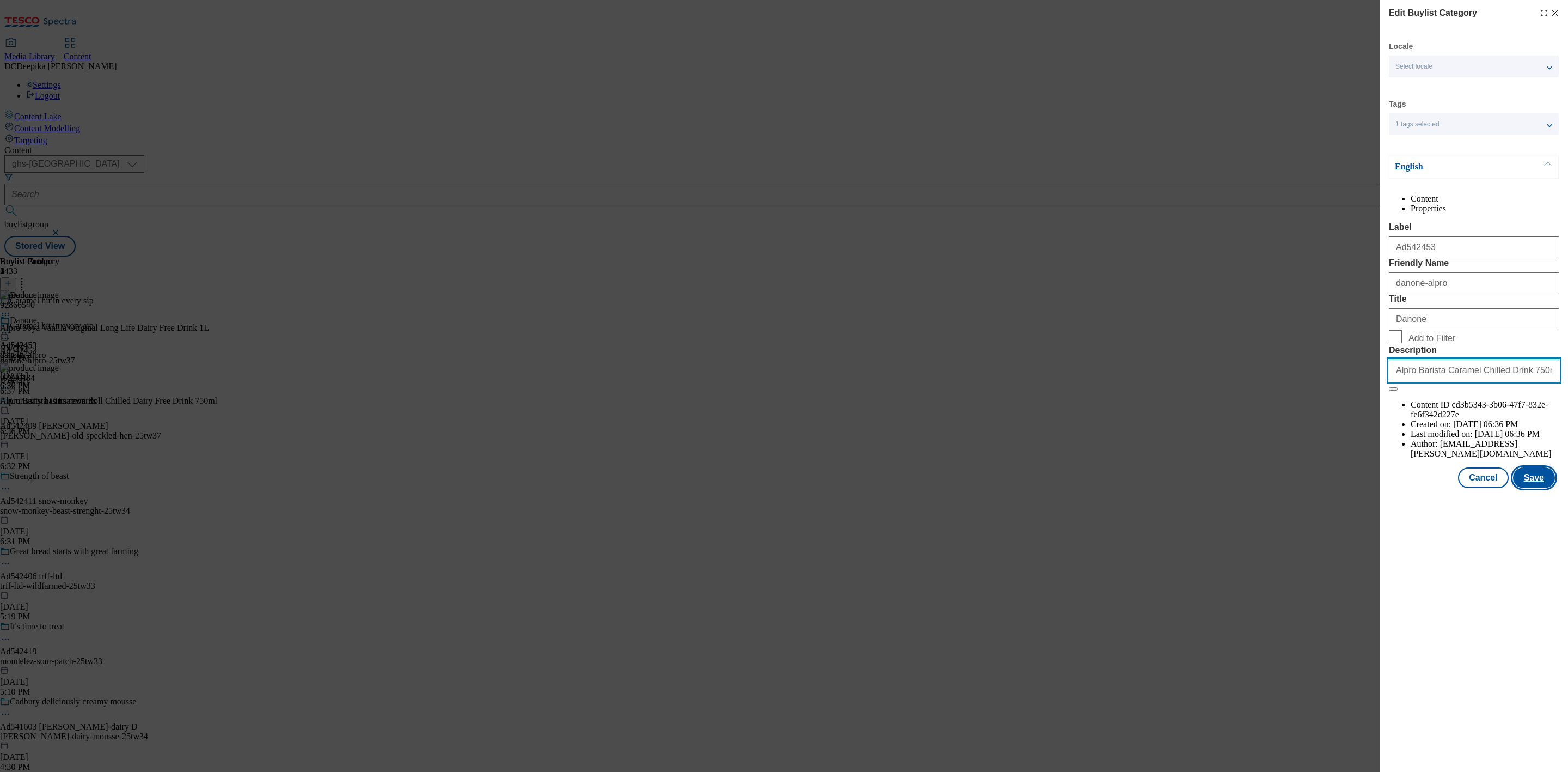
type input "Alpro Barista Caramel Chilled Drink 750ml"
click at [1540, 488] on button "Save" at bounding box center [1534, 477] width 42 height 21
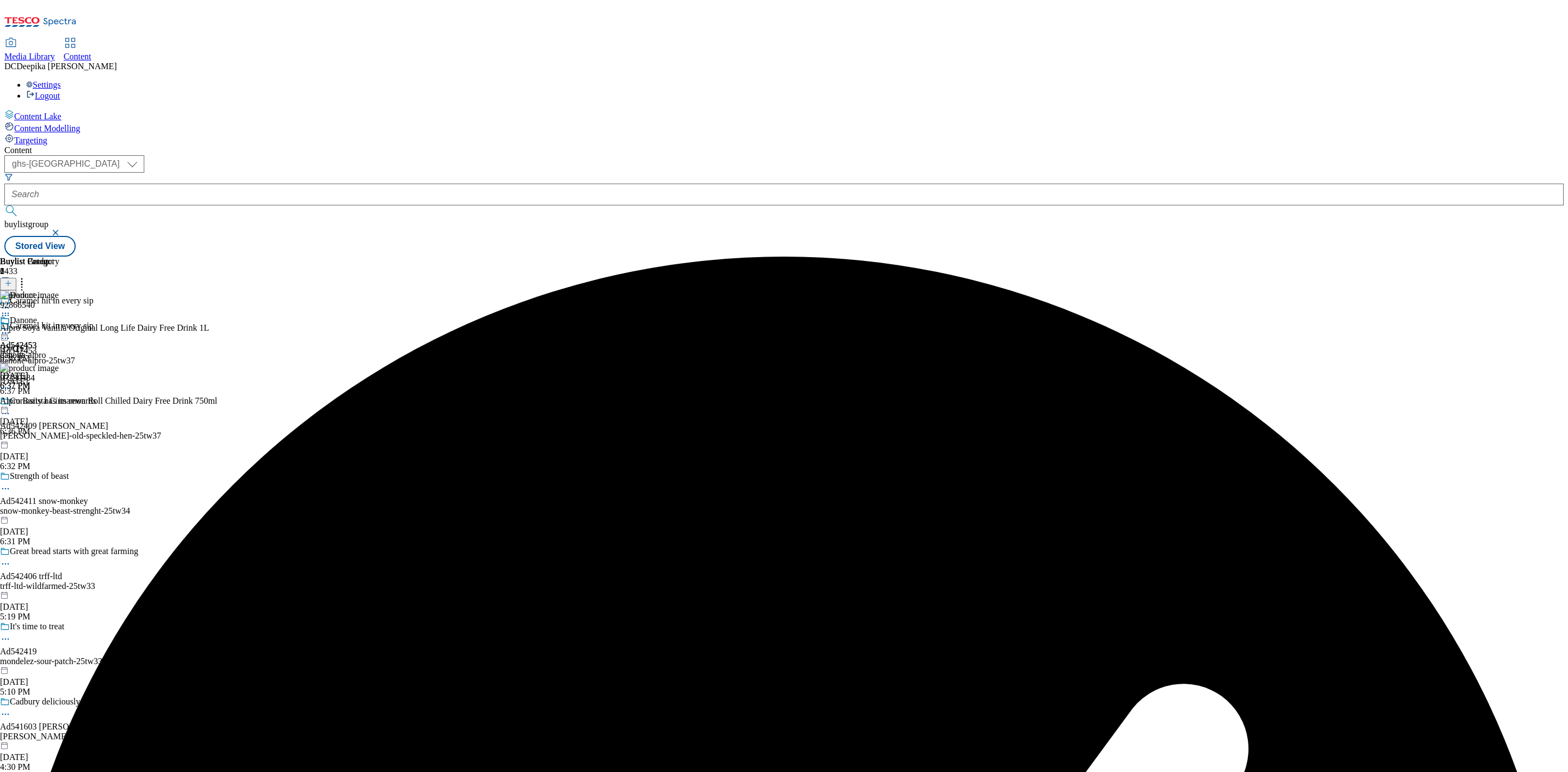
click at [11, 328] on icon at bounding box center [5, 333] width 11 height 11
click at [64, 399] on button "Preview" at bounding box center [42, 405] width 42 height 12
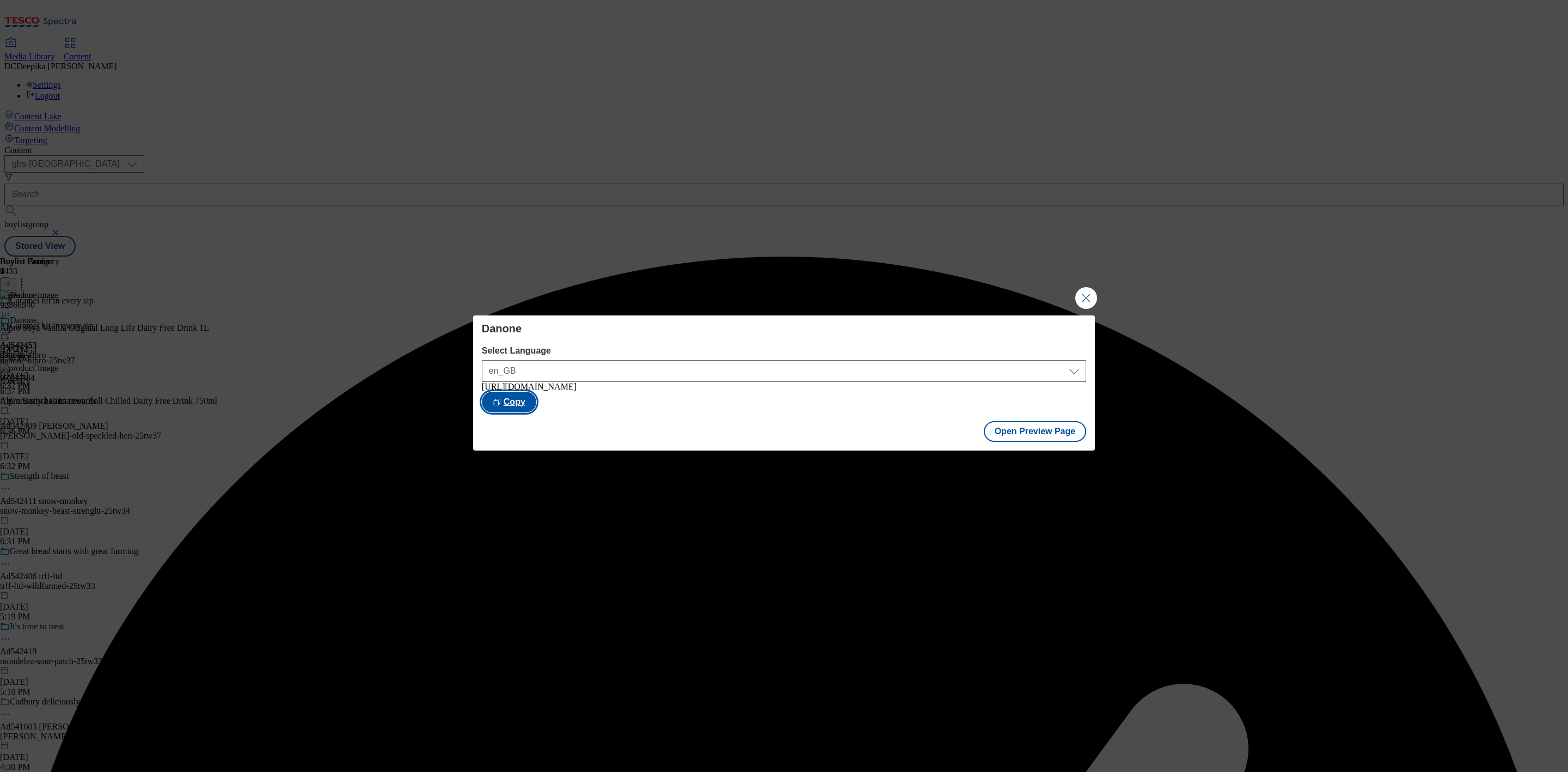
click at [536, 407] on button "Copy" at bounding box center [509, 401] width 54 height 21
